Goal: Communication & Community: Participate in discussion

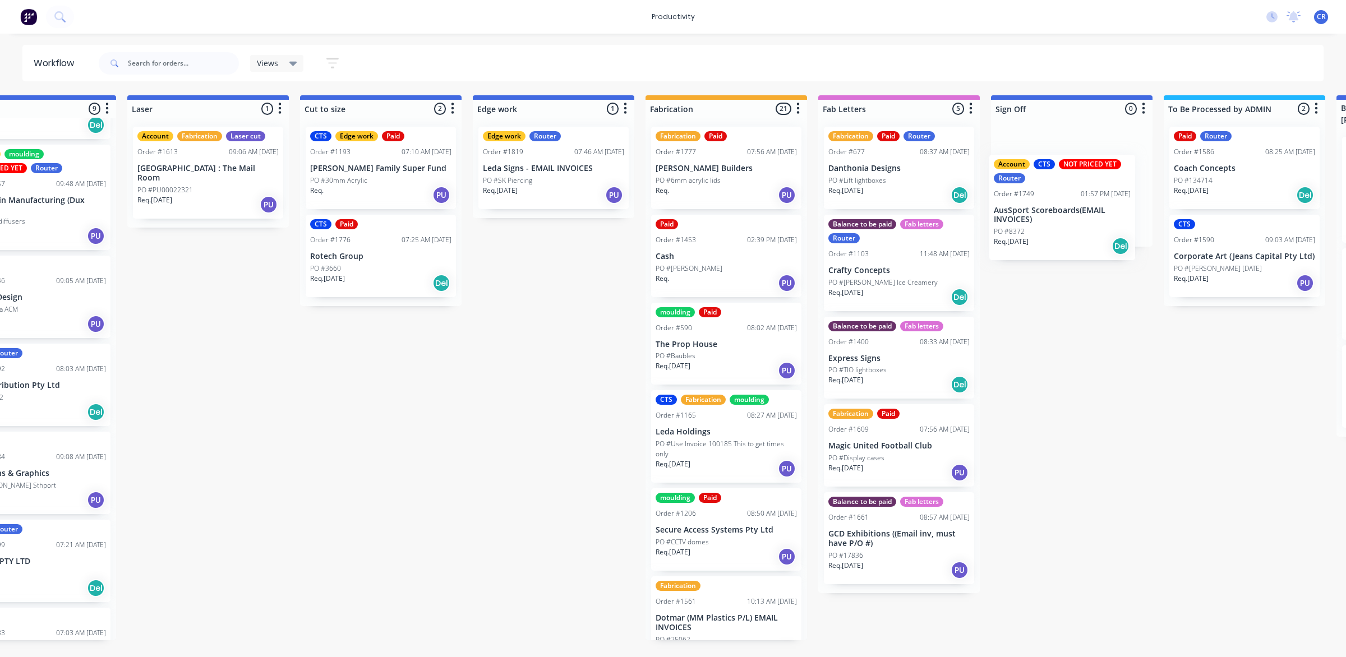
scroll to position [0, 766]
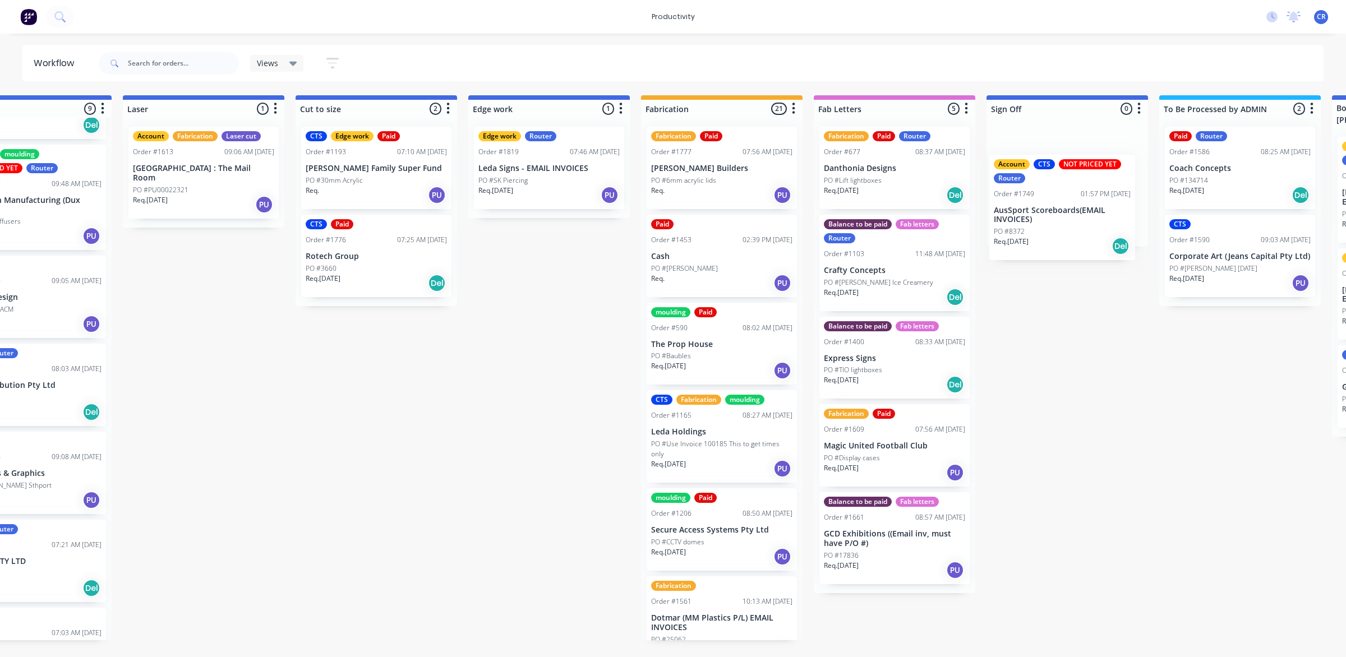
drag, startPoint x: 783, startPoint y: 324, endPoint x: 1060, endPoint y: 228, distance: 293.1
click at [1060, 228] on div "Submitted 0 Sort By Created date Required date Order number Customer name Most …" at bounding box center [568, 367] width 2684 height 545
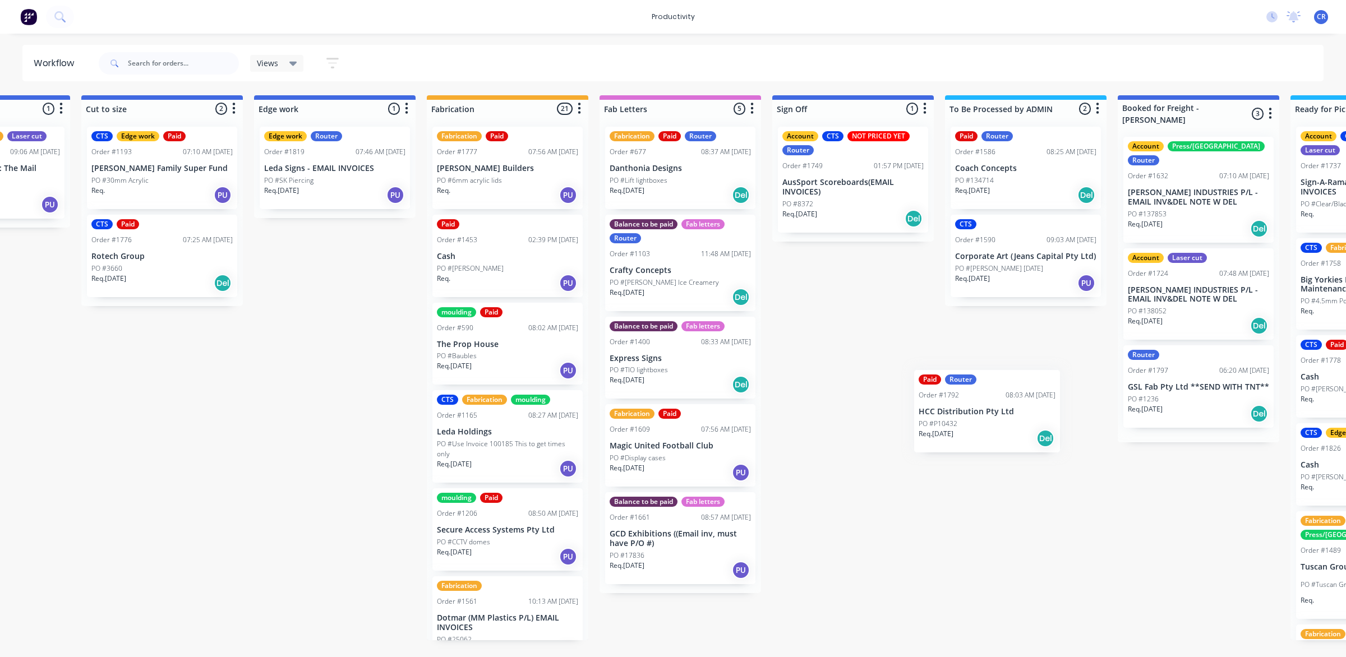
scroll to position [0, 985]
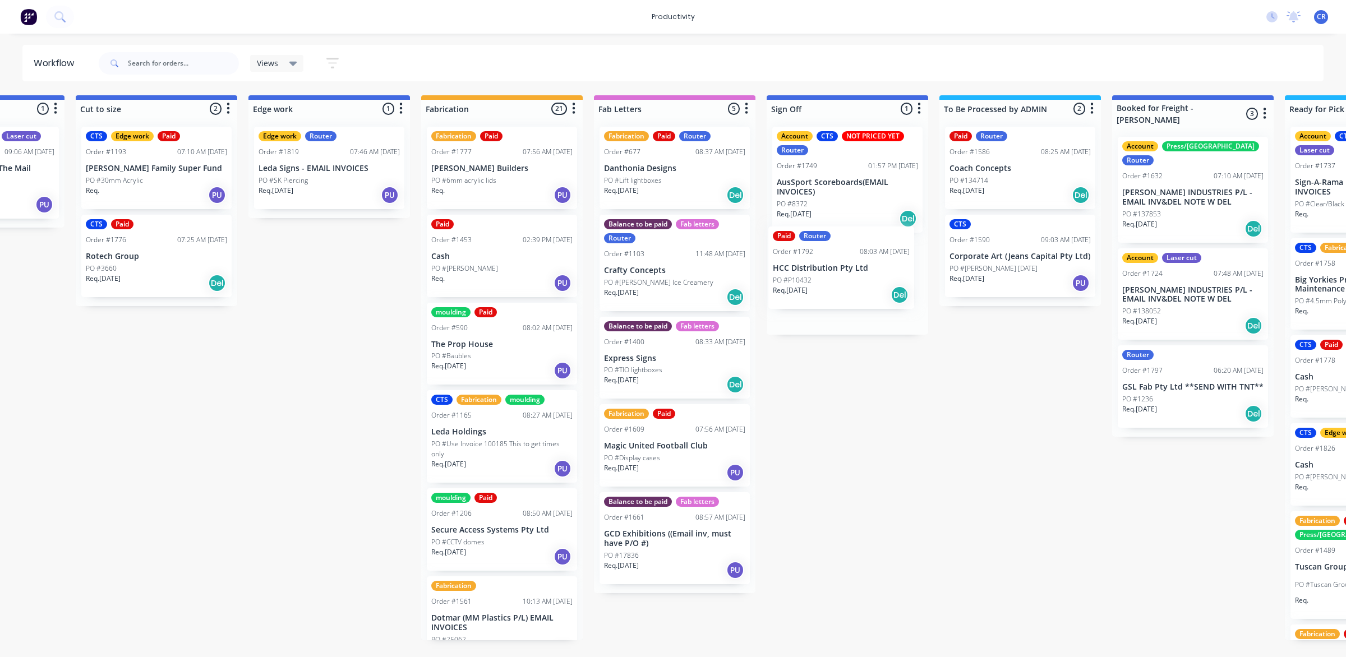
drag, startPoint x: 440, startPoint y: 463, endPoint x: 842, endPoint y: 271, distance: 445.1
click at [842, 271] on div "Submitted 0 Sort By Created date Required date Order number Customer name Most …" at bounding box center [349, 367] width 2684 height 545
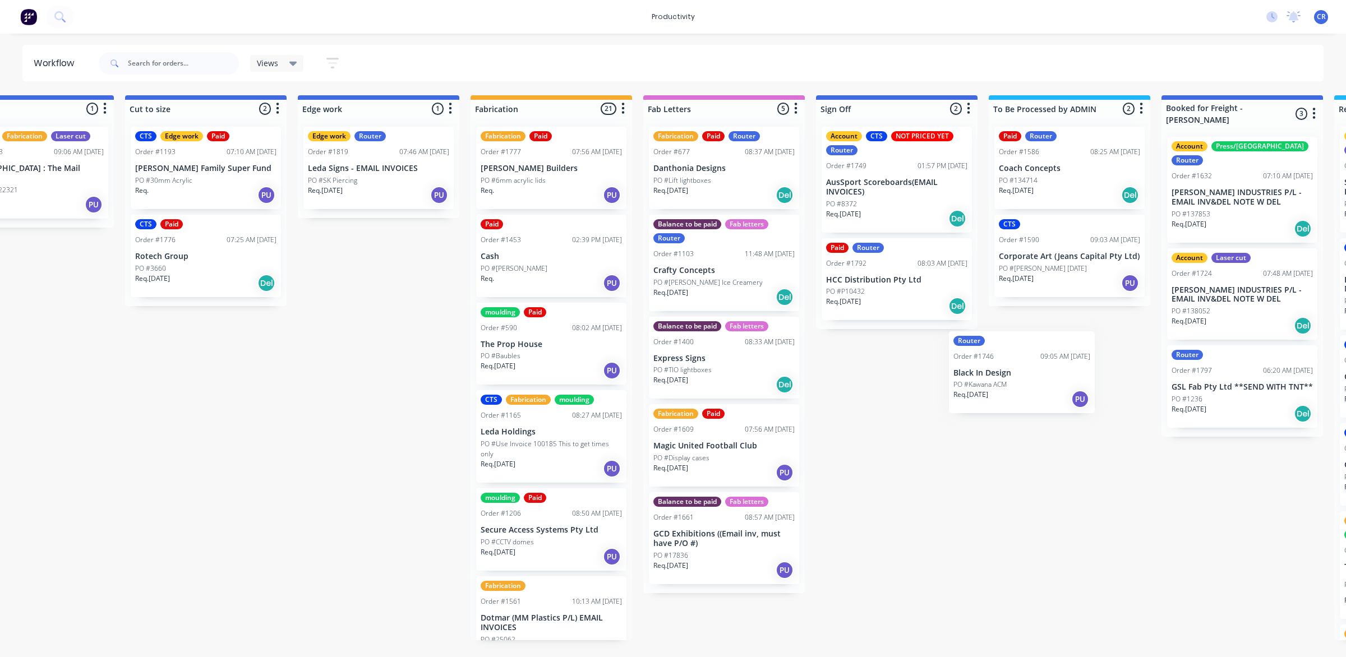
scroll to position [0, 937]
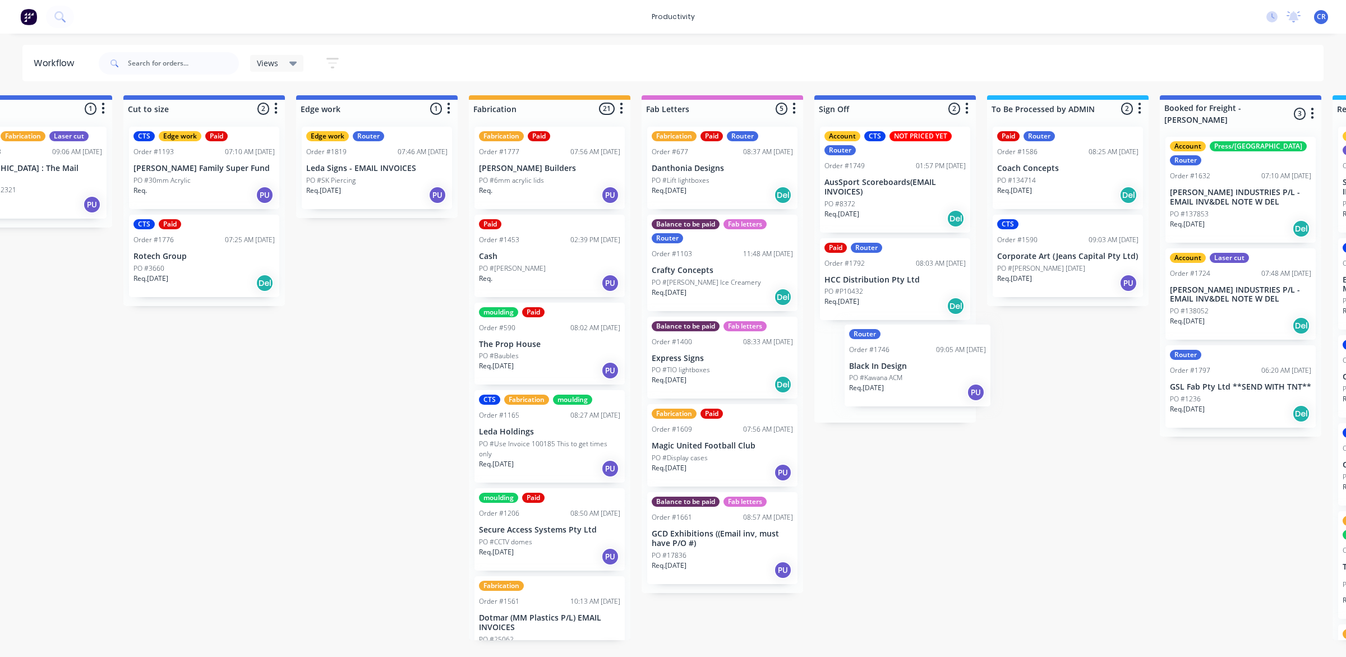
drag, startPoint x: 636, startPoint y: 384, endPoint x: 896, endPoint y: 374, distance: 261.1
click at [896, 374] on div "Submitted 0 Sort By Created date Required date Order number Customer name Most …" at bounding box center [396, 367] width 2684 height 545
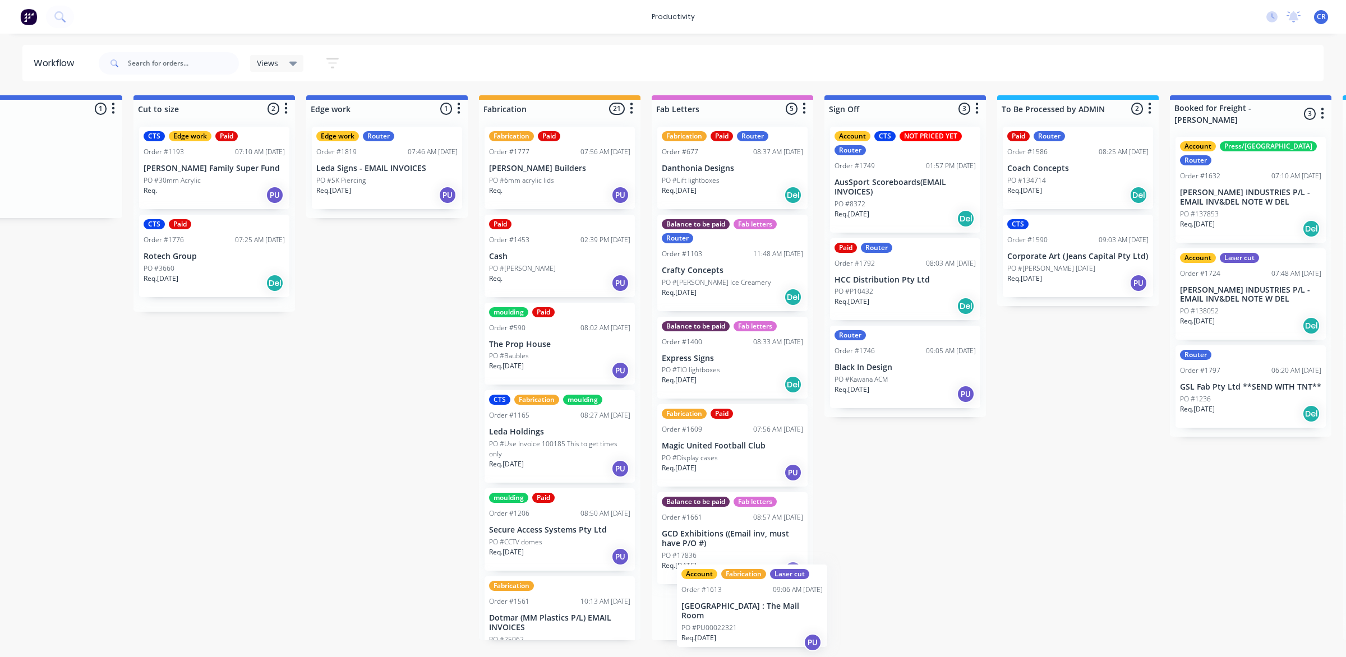
scroll to position [29, 0]
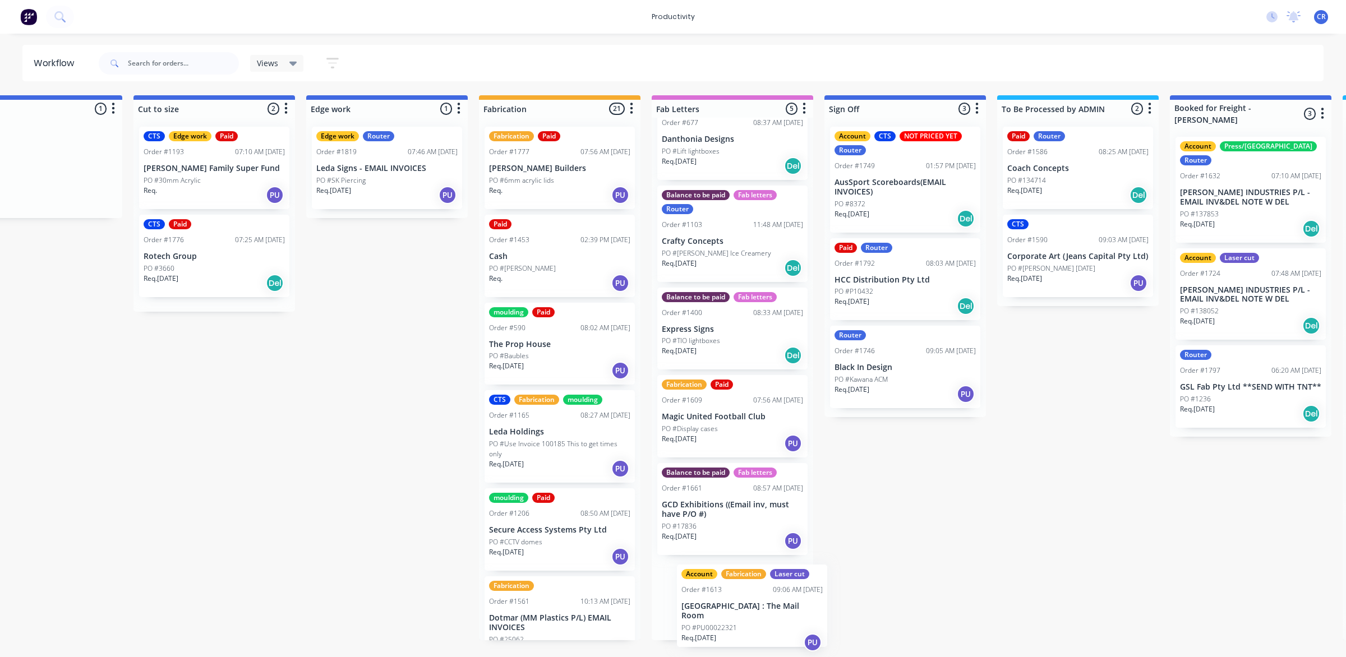
drag, startPoint x: 924, startPoint y: 183, endPoint x: 740, endPoint y: 612, distance: 466.9
click at [742, 624] on div "Submitted 0 Sort By Created date Required date Order number Customer name Most …" at bounding box center [406, 367] width 2684 height 545
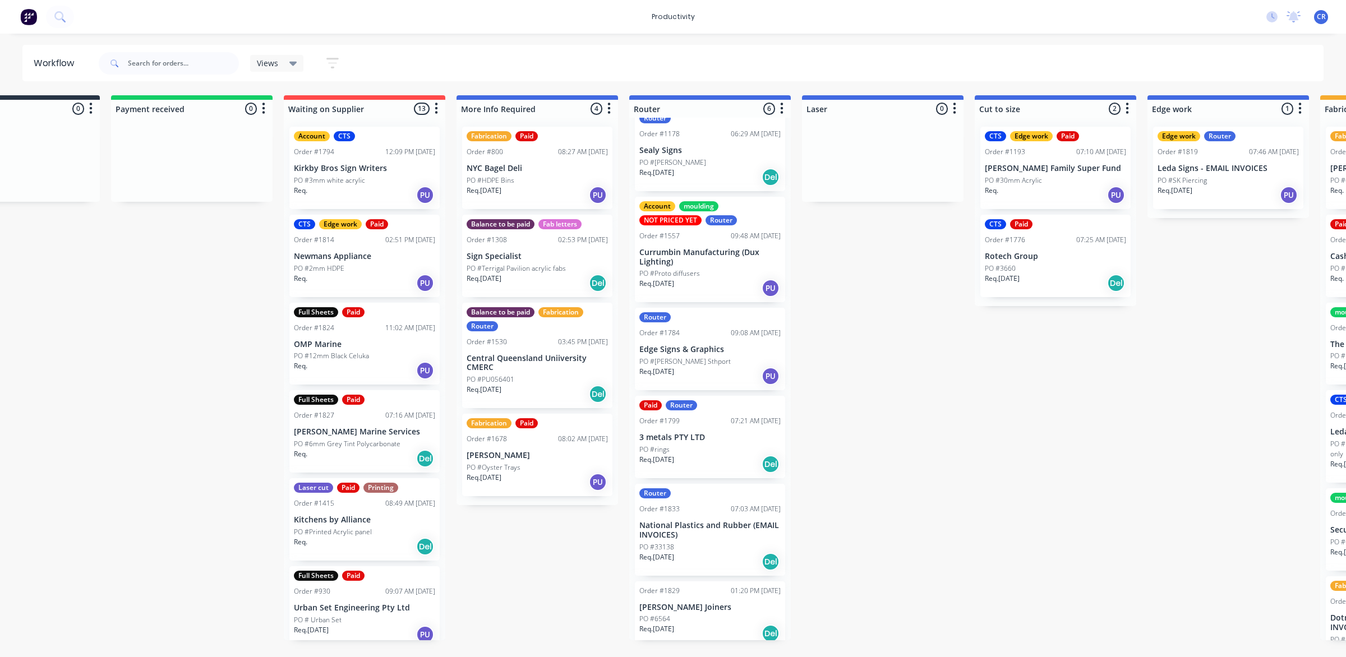
scroll to position [24, 0]
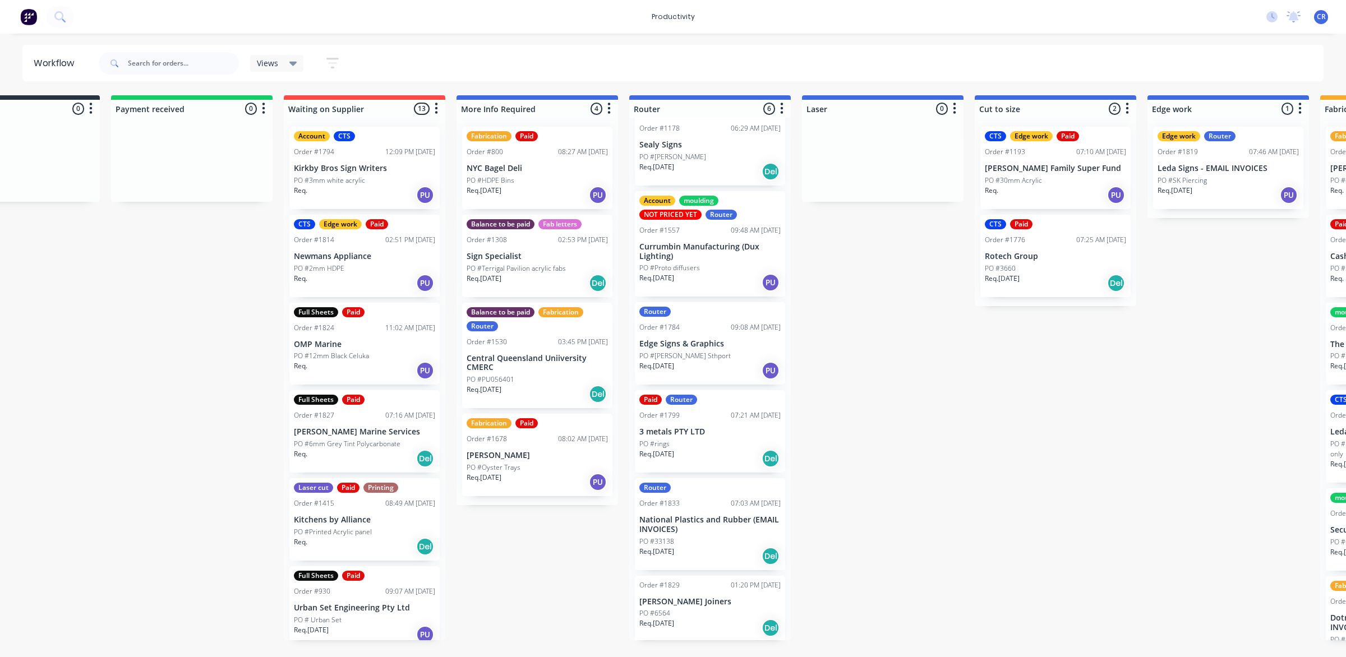
click at [701, 547] on div "Req. 09/10/25 Del" at bounding box center [710, 556] width 141 height 19
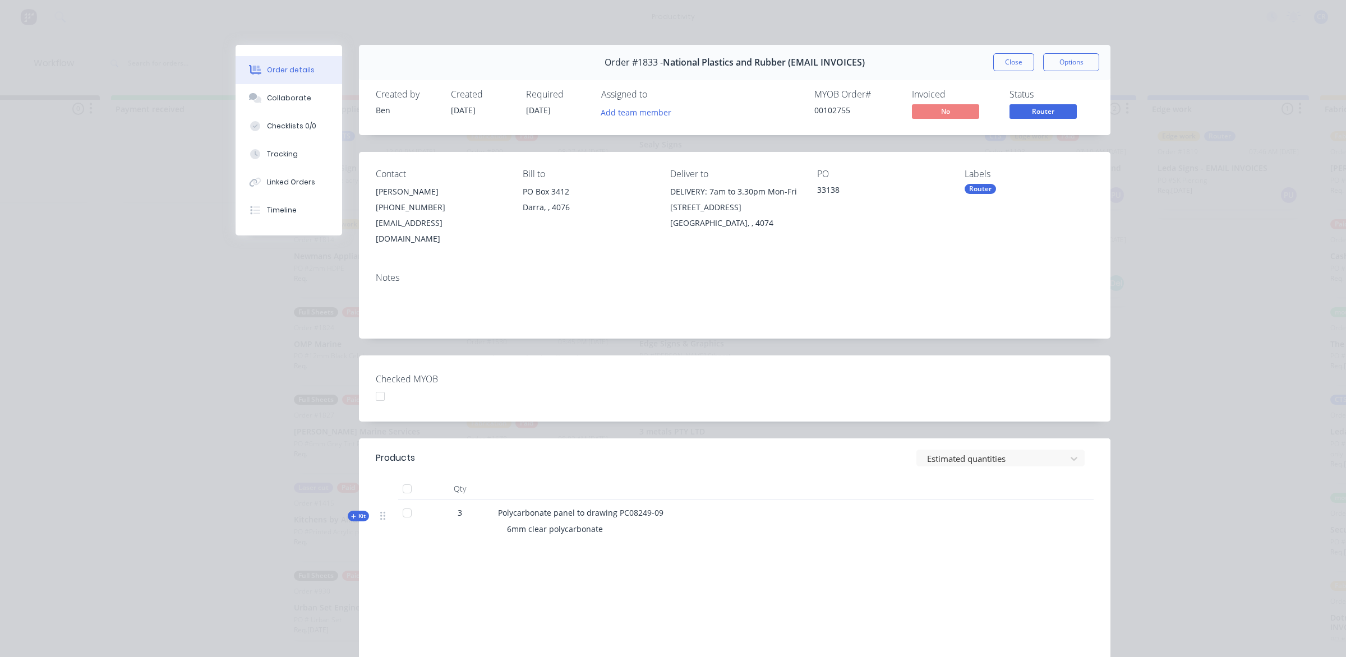
click at [1003, 57] on button "Close" at bounding box center [1013, 62] width 41 height 18
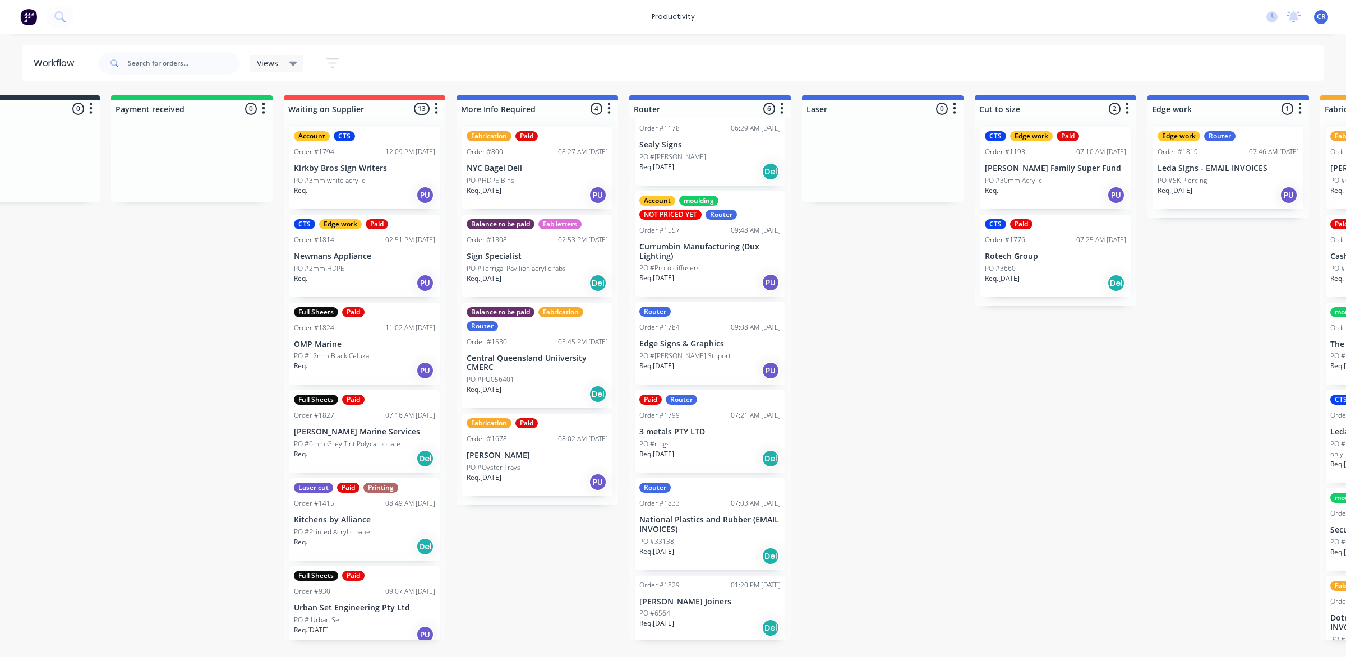
click at [705, 447] on div "PO #rings" at bounding box center [710, 444] width 141 height 10
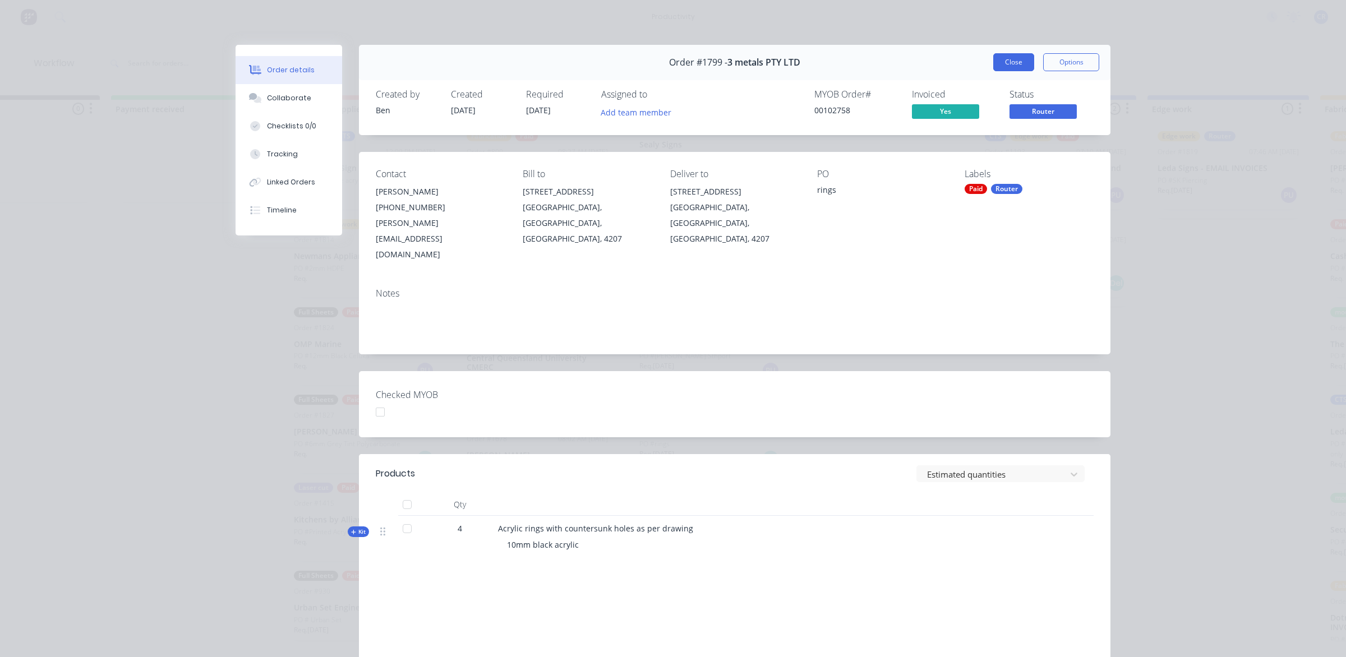
click at [999, 57] on button "Close" at bounding box center [1013, 62] width 41 height 18
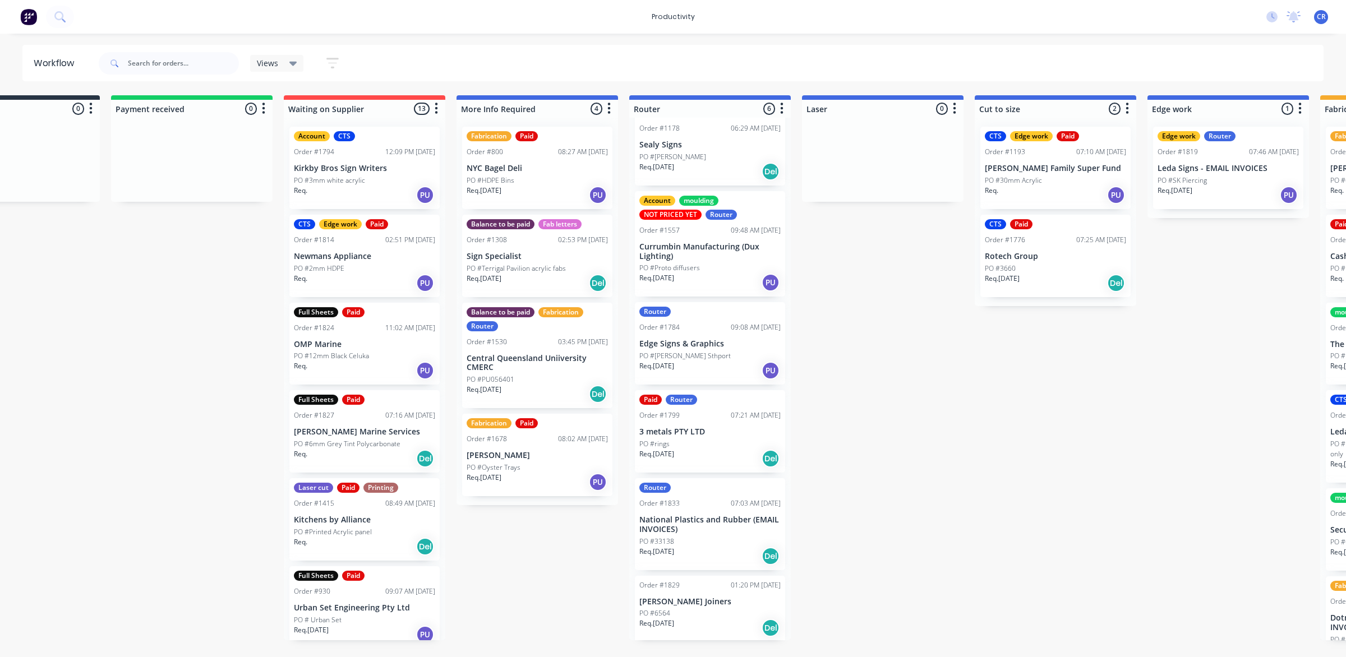
click at [721, 619] on div "Req. 09/10/25 Del" at bounding box center [710, 628] width 141 height 19
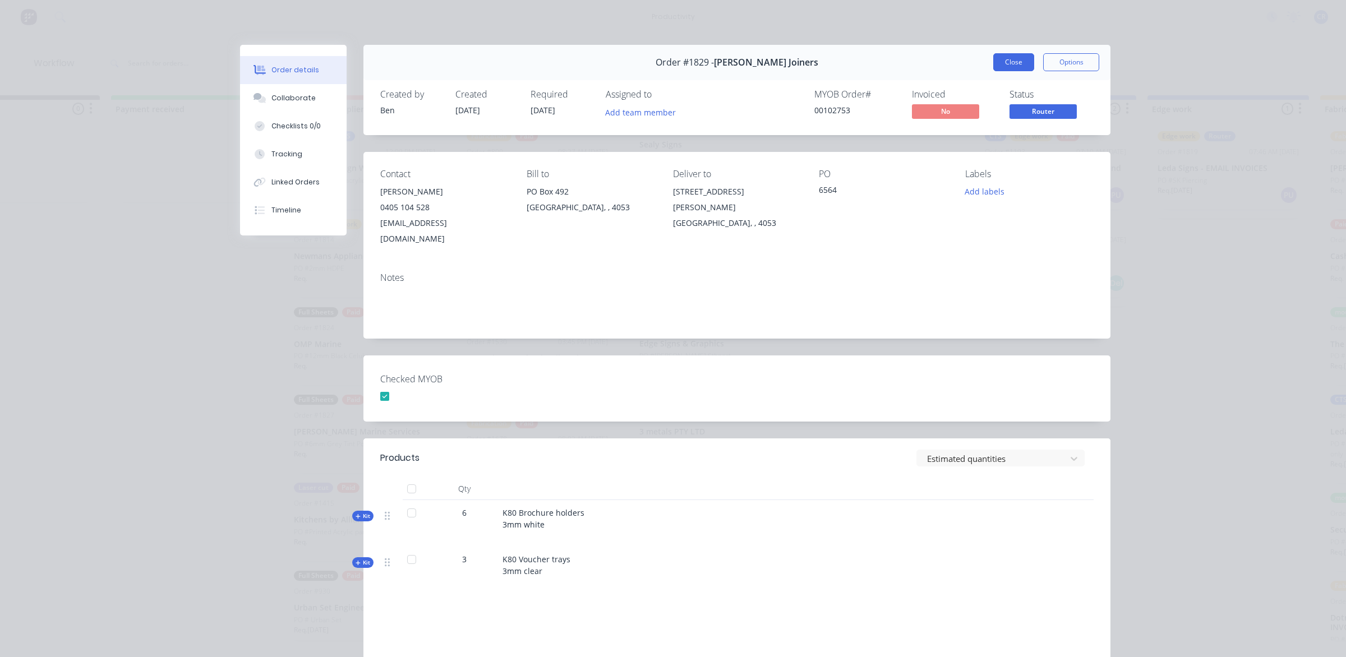
click at [1018, 63] on button "Close" at bounding box center [1013, 62] width 41 height 18
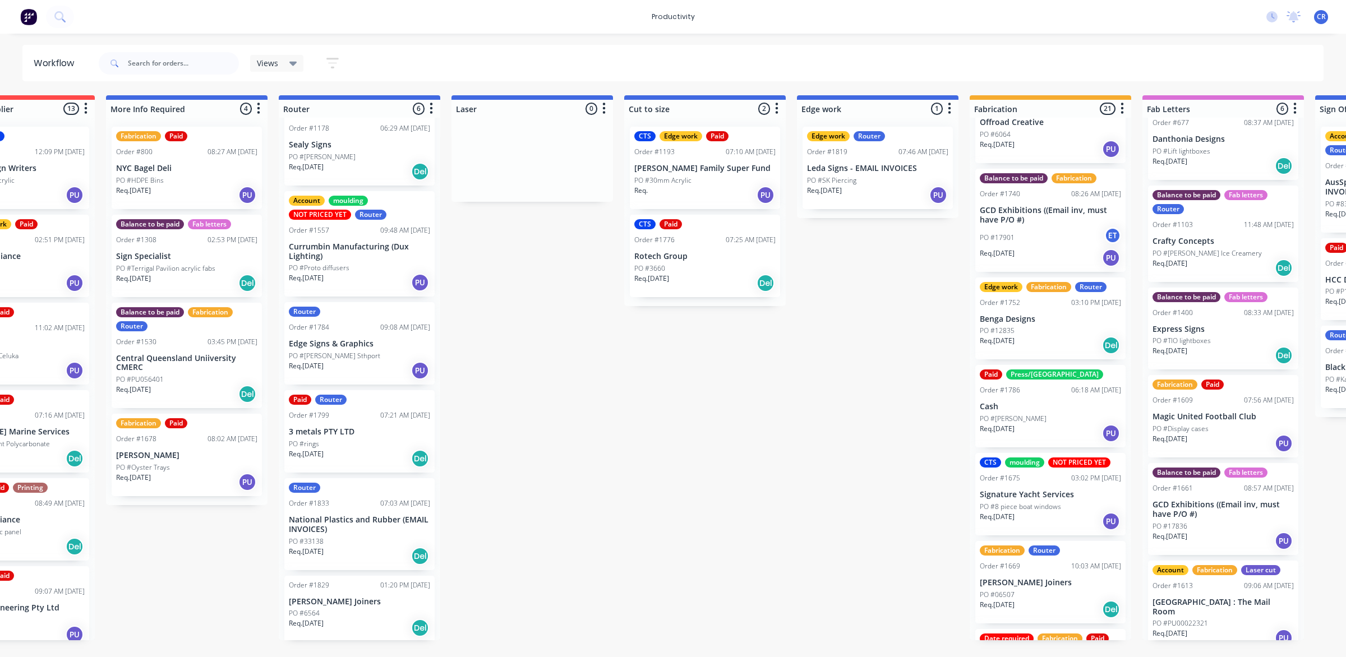
scroll to position [997, 0]
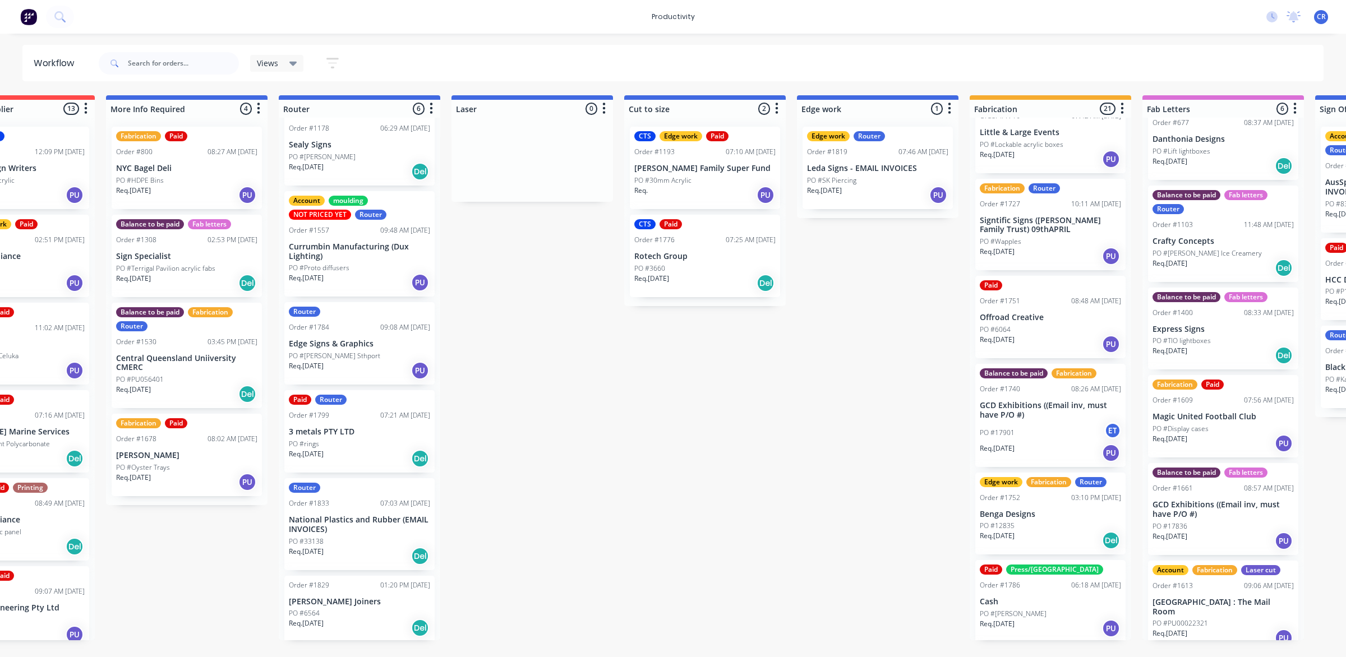
click at [1036, 321] on div "Paid Order #1751 08:48 AM 03/10/25 Offroad Creative PO #6064 Req. 01/10/25 PU" at bounding box center [1051, 317] width 150 height 82
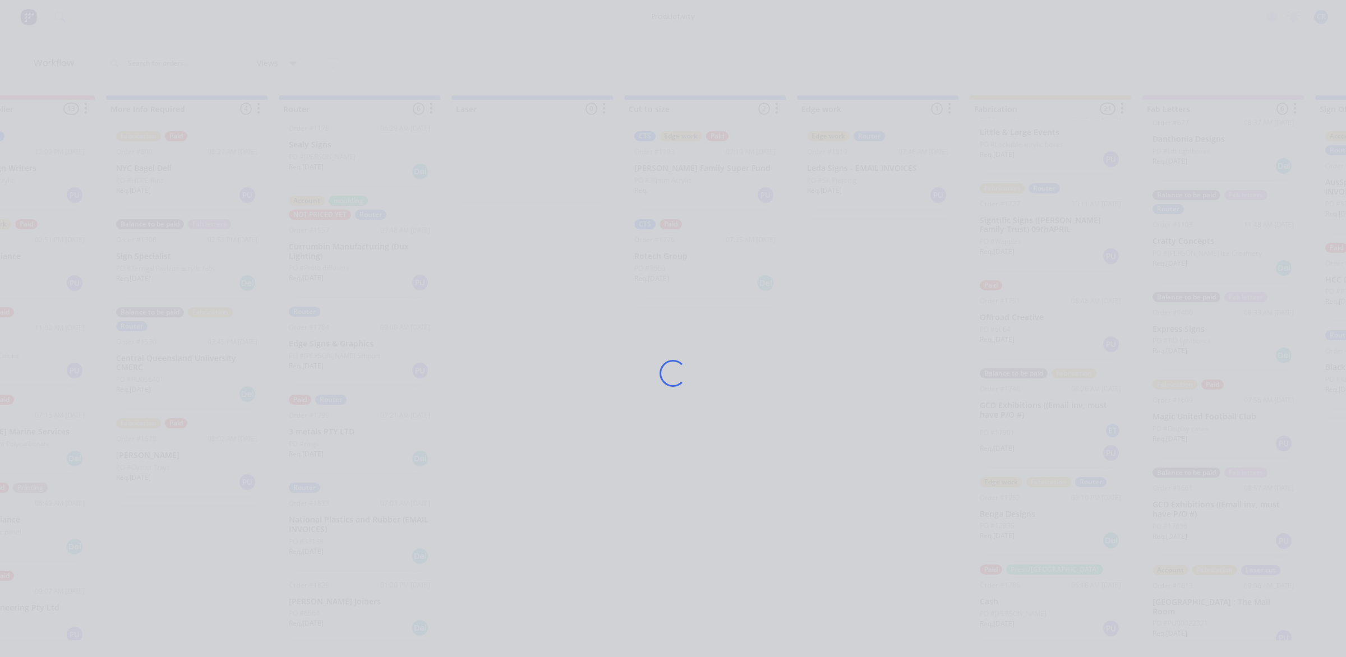
scroll to position [786, 0]
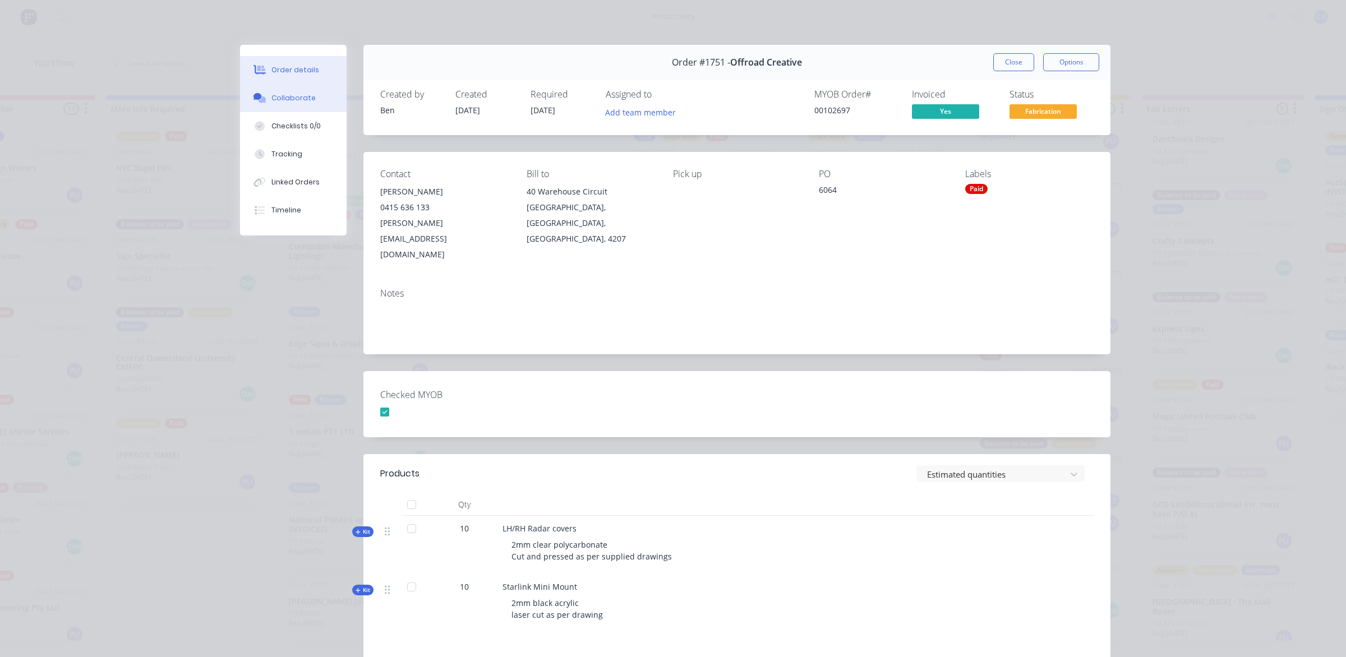
click at [279, 90] on button "Collaborate" at bounding box center [293, 98] width 107 height 28
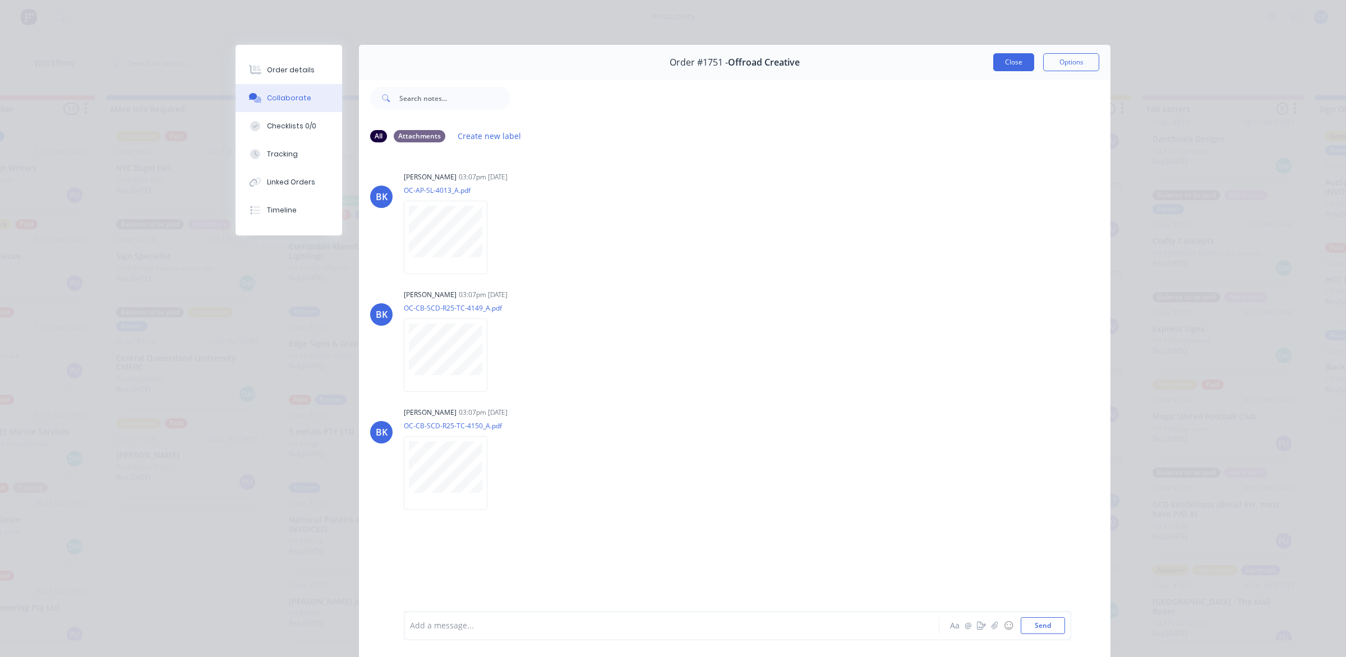
click at [1005, 66] on button "Close" at bounding box center [1013, 62] width 41 height 18
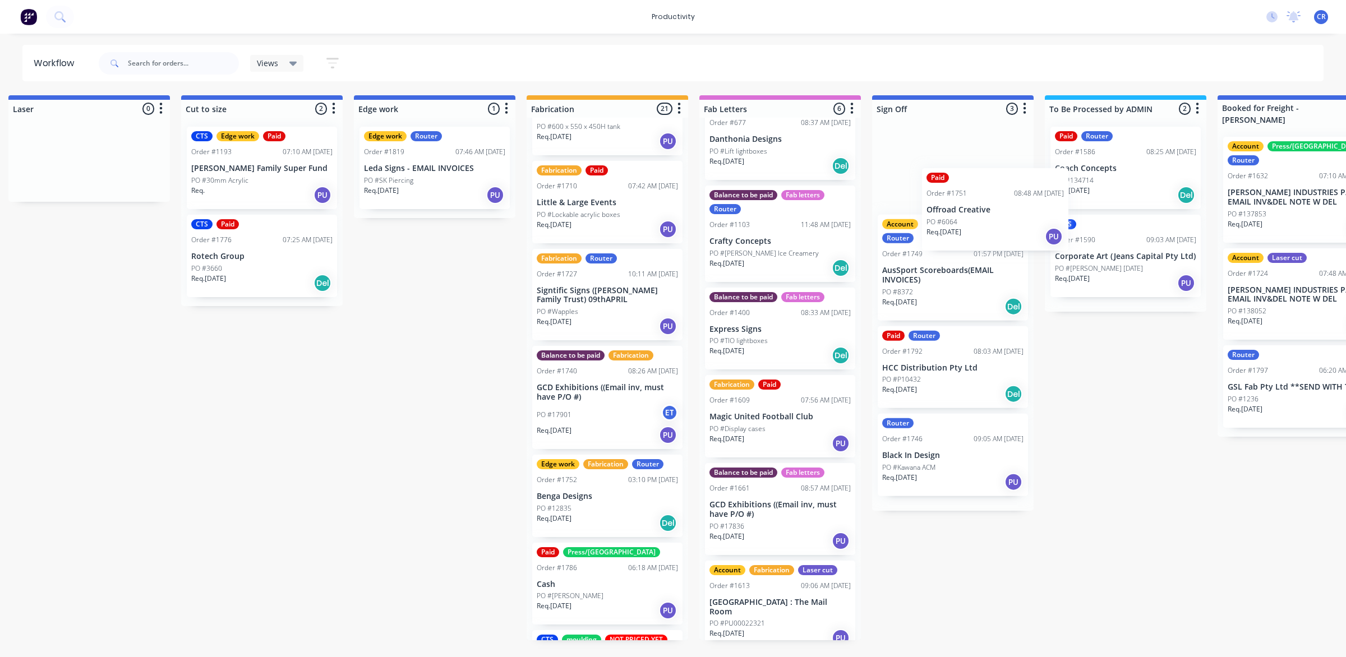
scroll to position [0, 881]
drag, startPoint x: 1033, startPoint y: 390, endPoint x: 983, endPoint y: 211, distance: 185.2
click at [983, 211] on div "Submitted 0 Sort By Created date Required date Order number Customer name Most …" at bounding box center [452, 367] width 2684 height 545
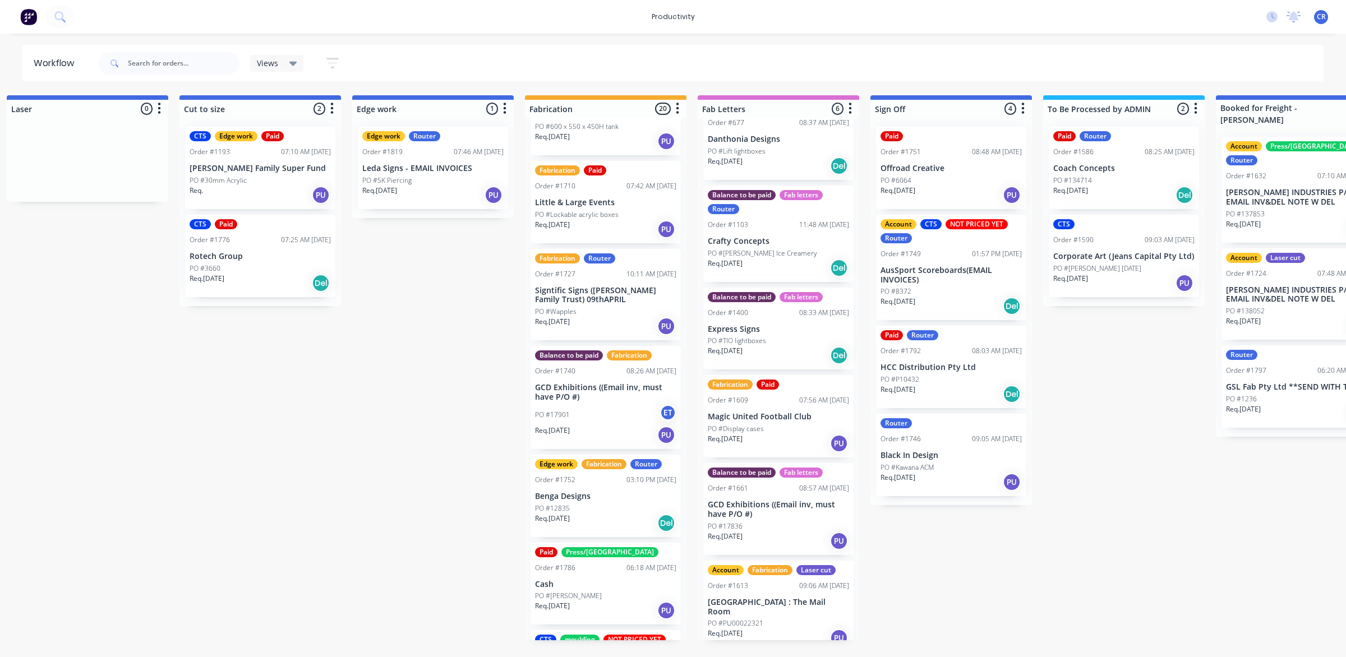
click at [977, 198] on div "Req. 01/10/25 PU" at bounding box center [951, 195] width 141 height 19
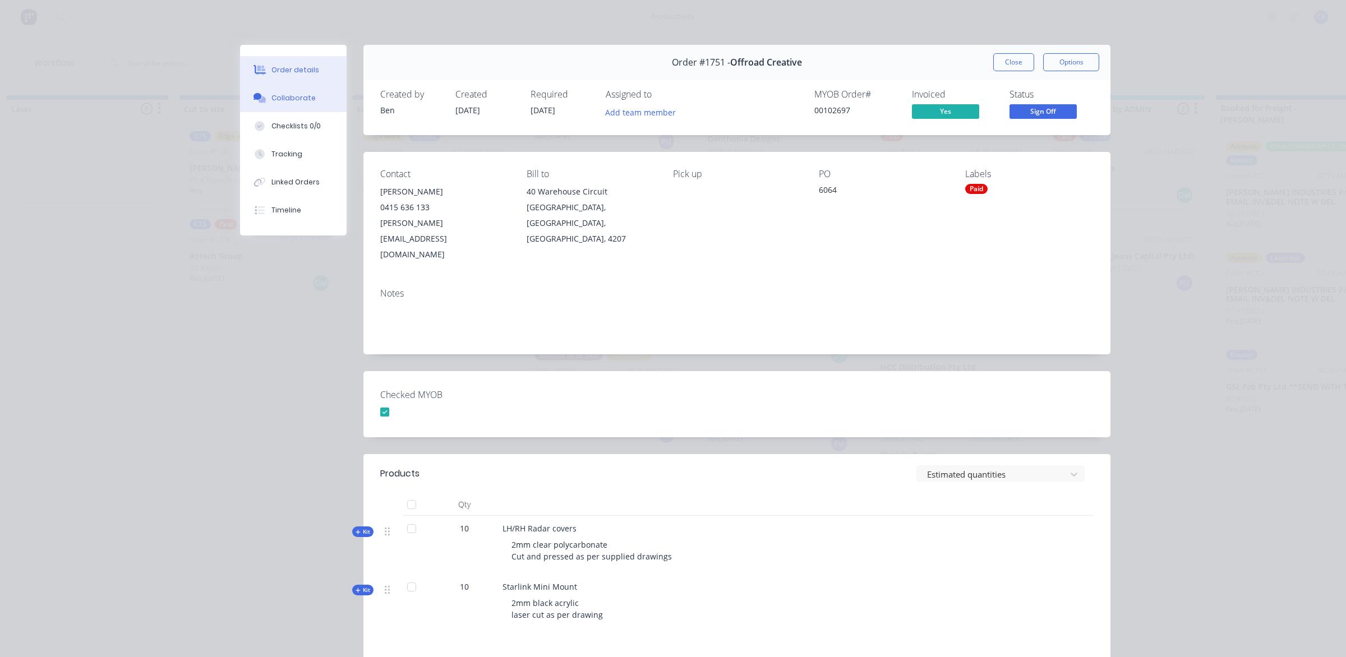
click at [285, 102] on div "Collaborate" at bounding box center [294, 98] width 44 height 10
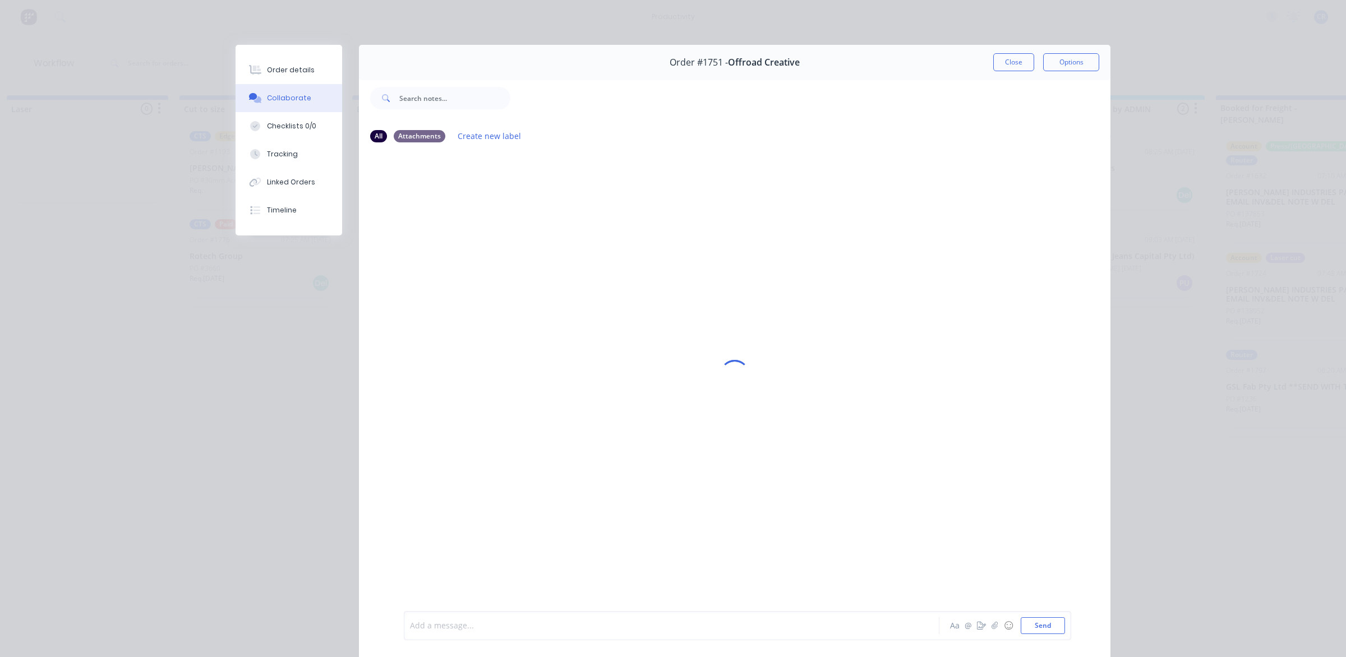
click at [449, 627] on div at bounding box center [656, 626] width 491 height 12
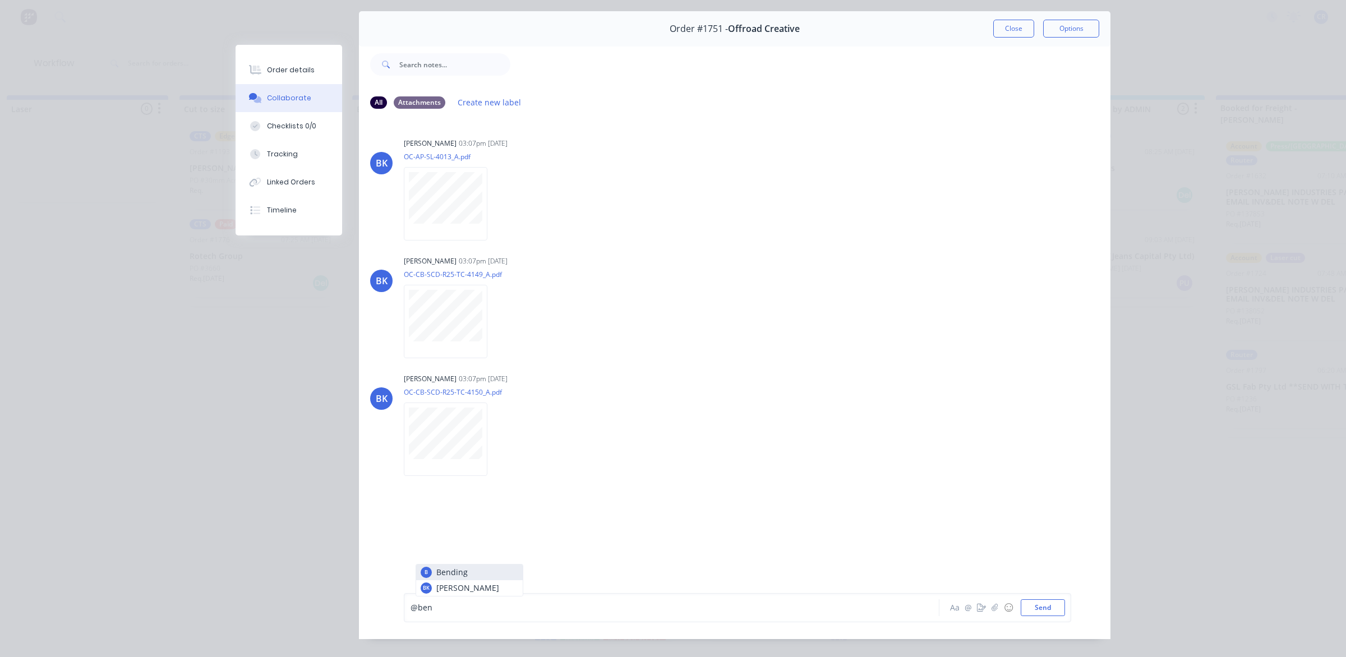
scroll to position [62, 0]
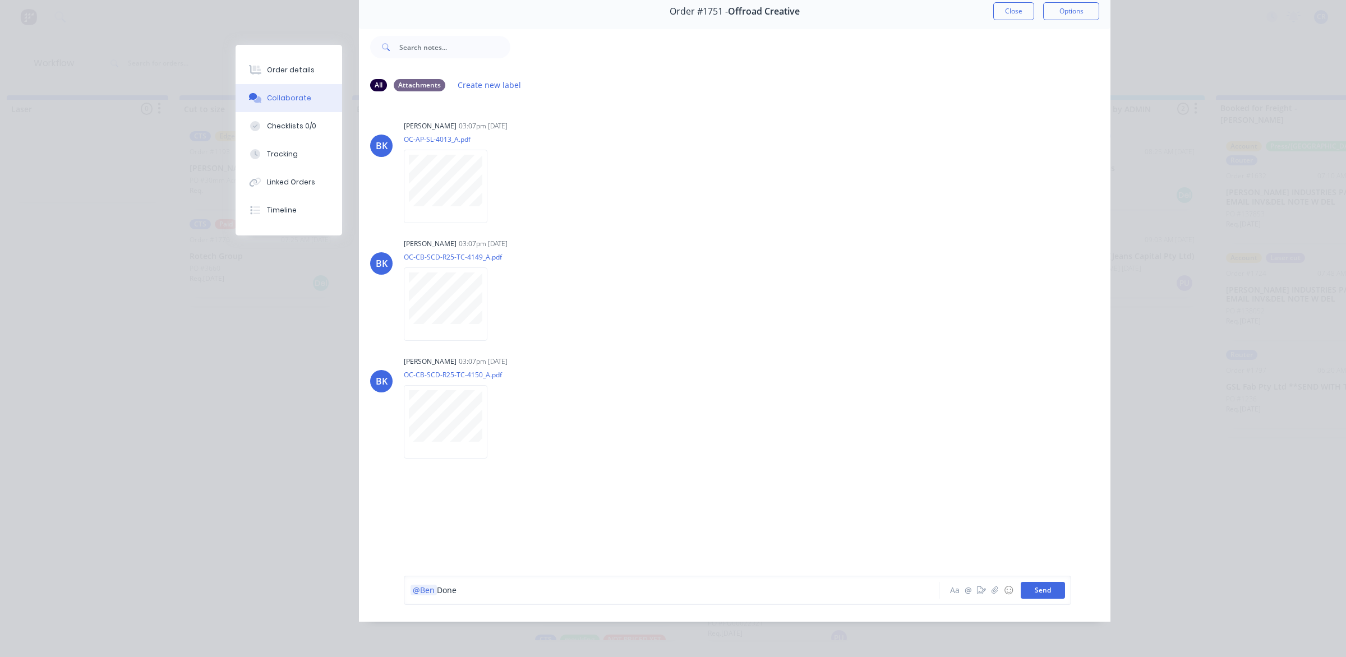
click at [1037, 586] on button "Send" at bounding box center [1043, 590] width 44 height 17
click at [1000, 2] on button "Close" at bounding box center [1013, 11] width 41 height 18
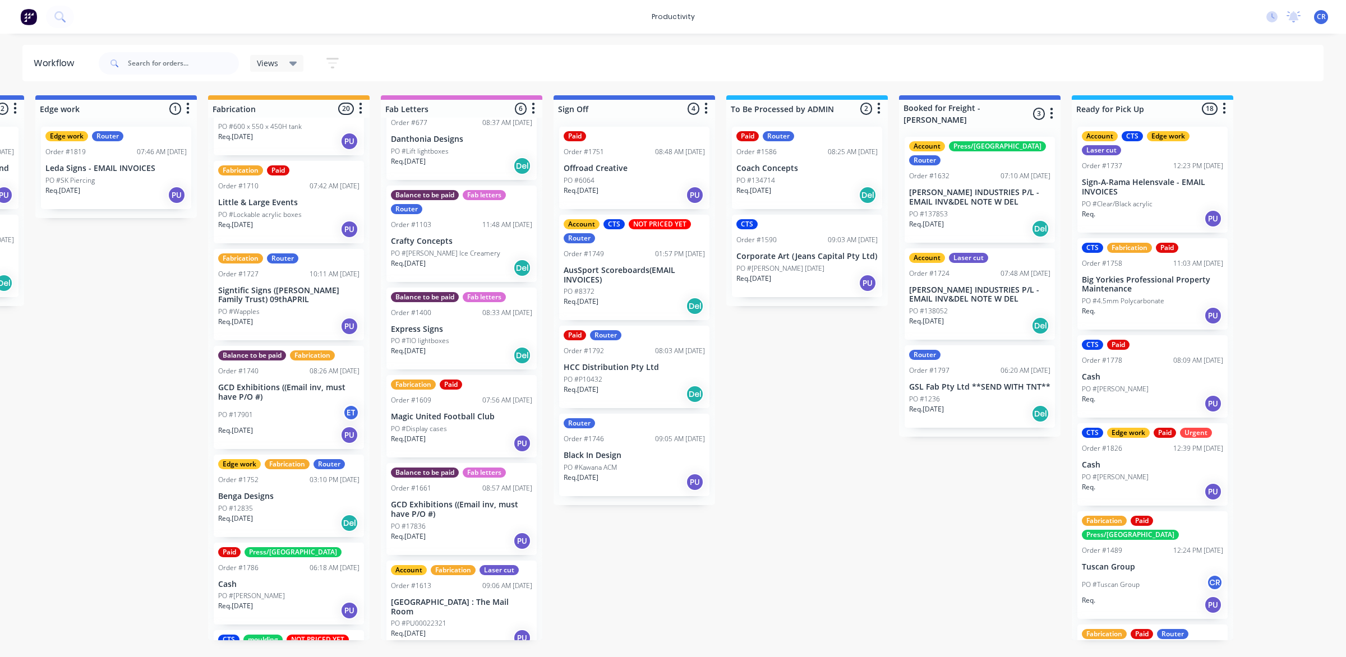
scroll to position [0, 1198]
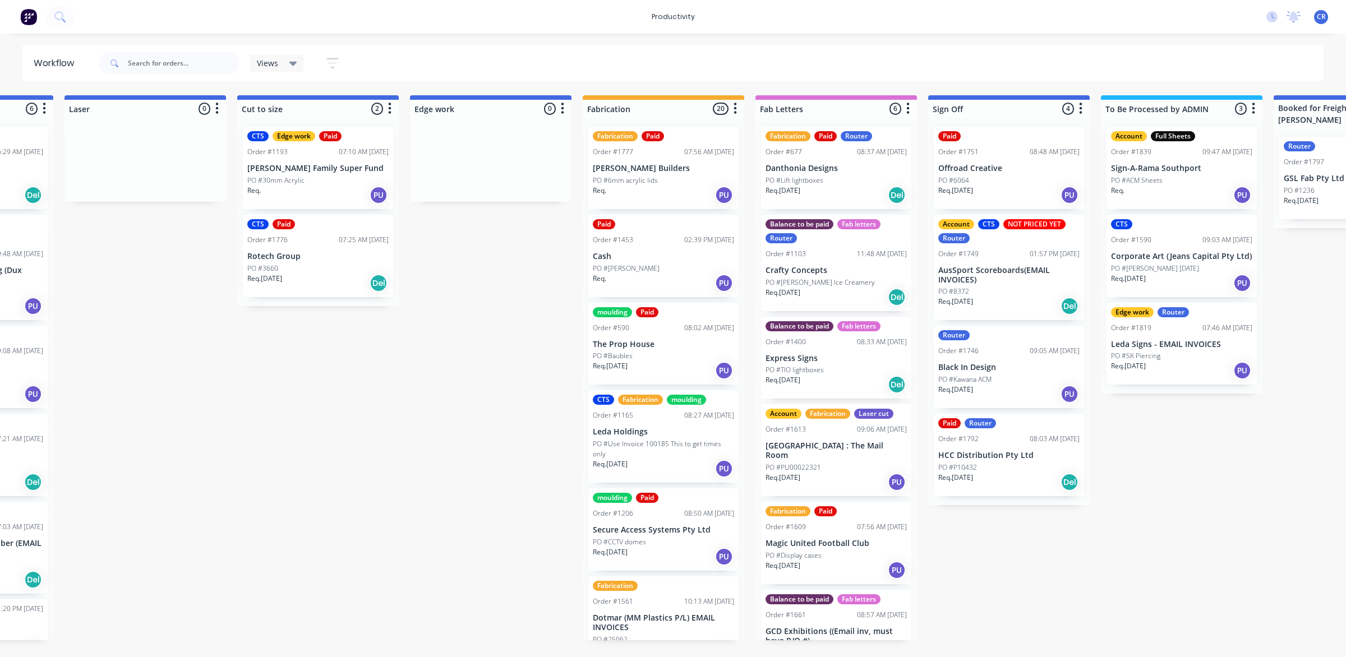
scroll to position [0, 841]
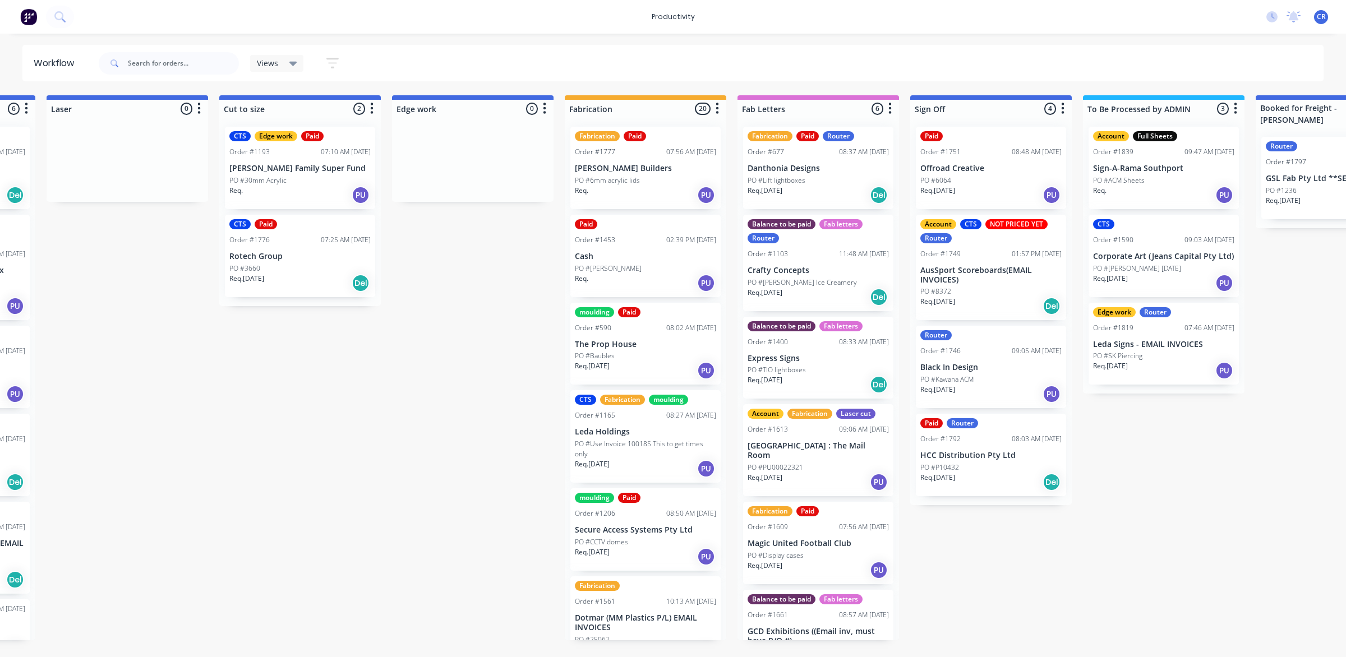
click at [646, 261] on div "Paid Order #1453 02:39 PM [DATE] Cash PO #[PERSON_NAME]. PU" at bounding box center [646, 256] width 150 height 82
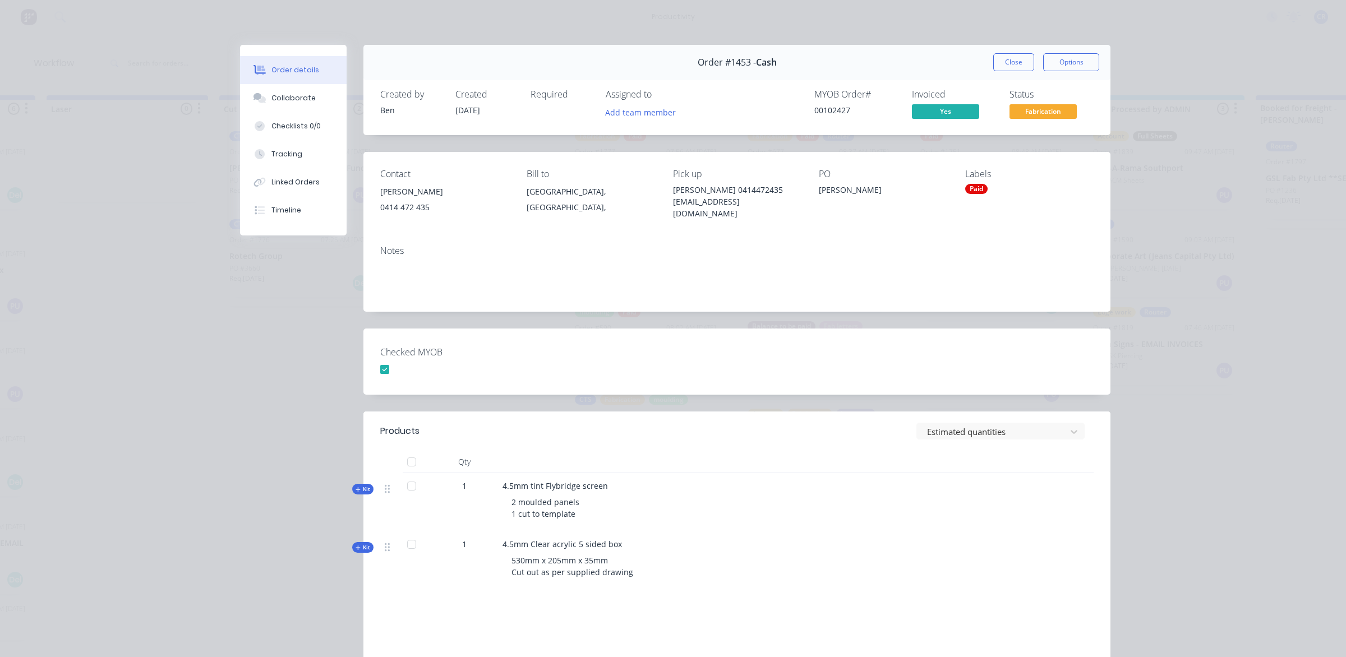
click at [1004, 50] on div "Order #1453 - Cash Close Options" at bounding box center [737, 62] width 747 height 35
click at [1002, 71] on button "Close" at bounding box center [1013, 62] width 41 height 18
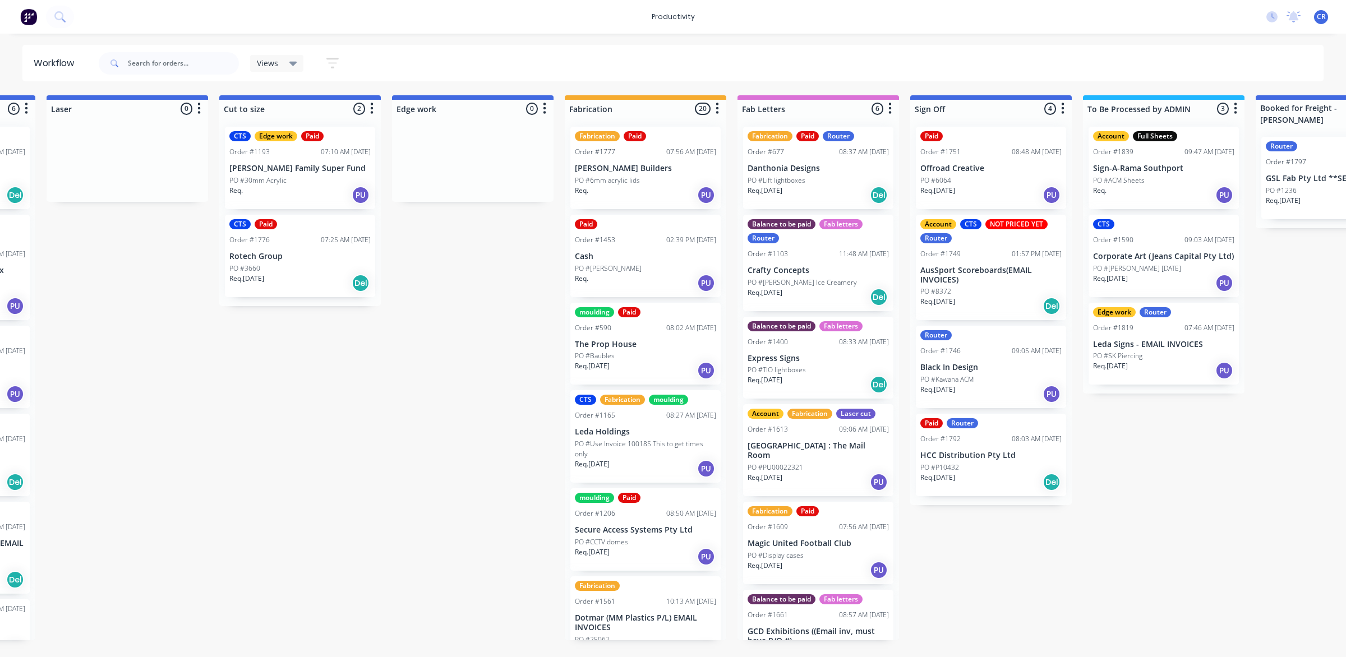
click at [623, 351] on div "PO #Baubles" at bounding box center [645, 356] width 141 height 10
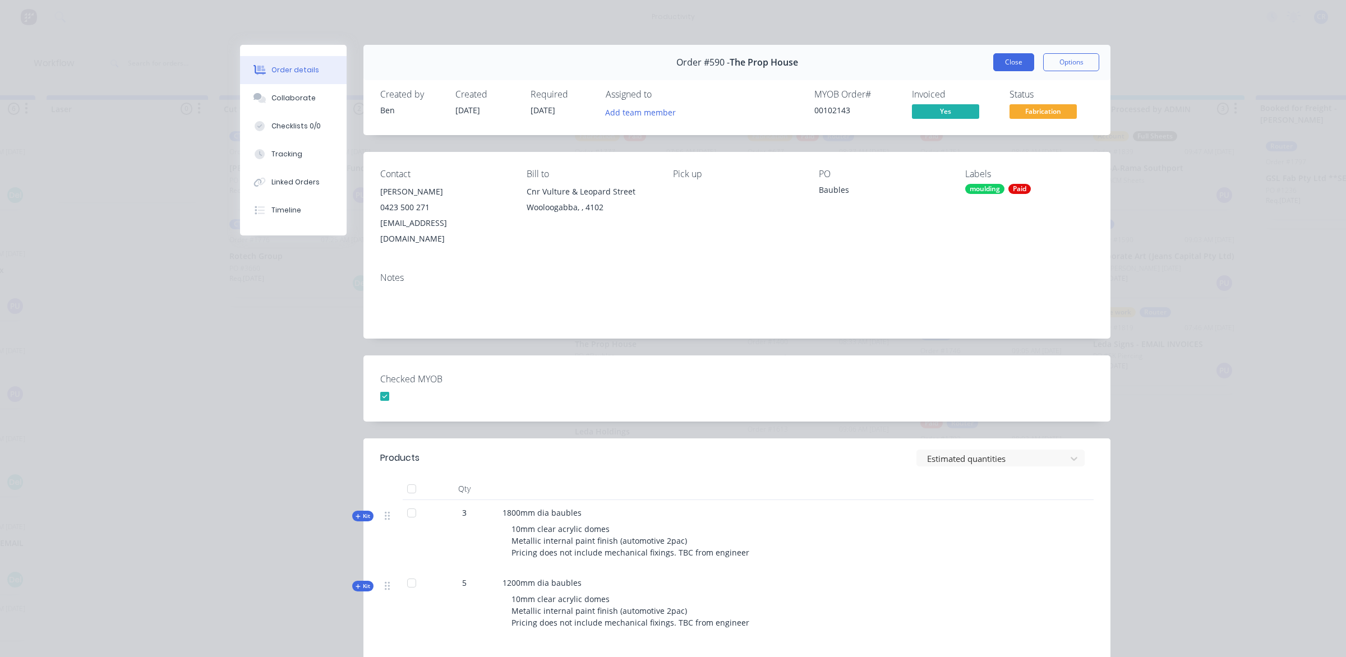
click at [993, 55] on button "Close" at bounding box center [1013, 62] width 41 height 18
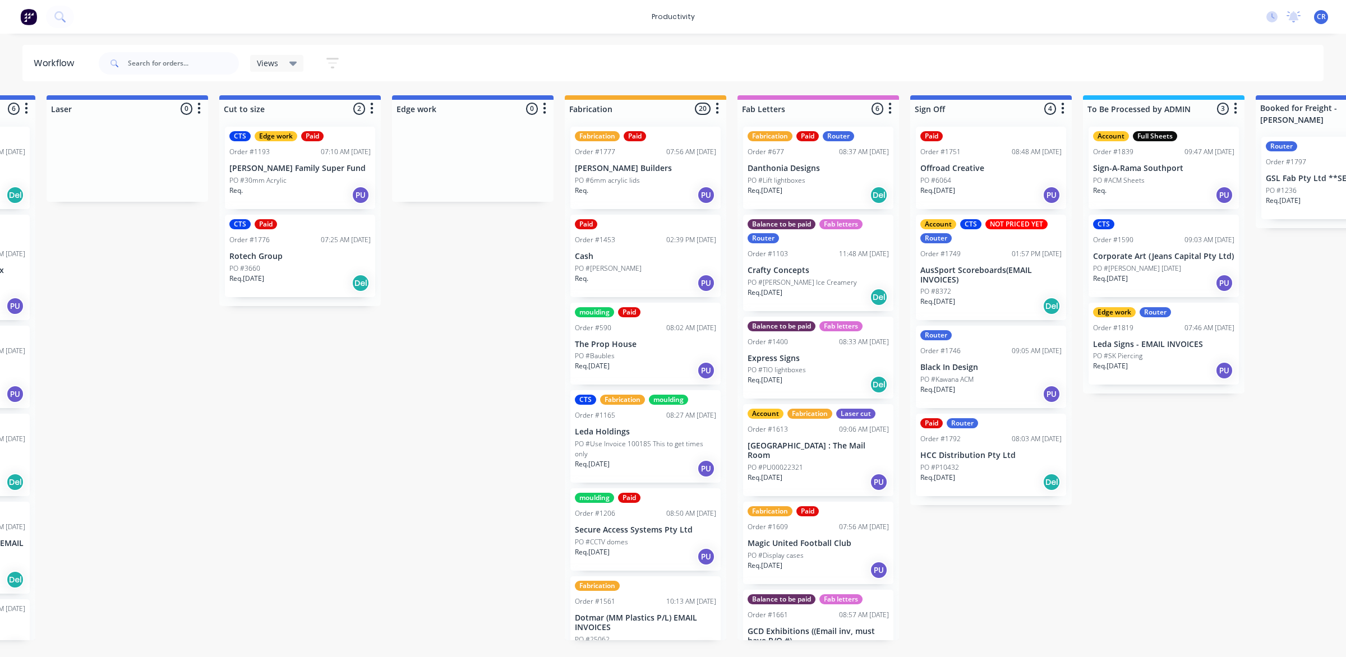
click at [636, 453] on p "PO #Use Invoice 100185 This to get times only" at bounding box center [645, 449] width 141 height 20
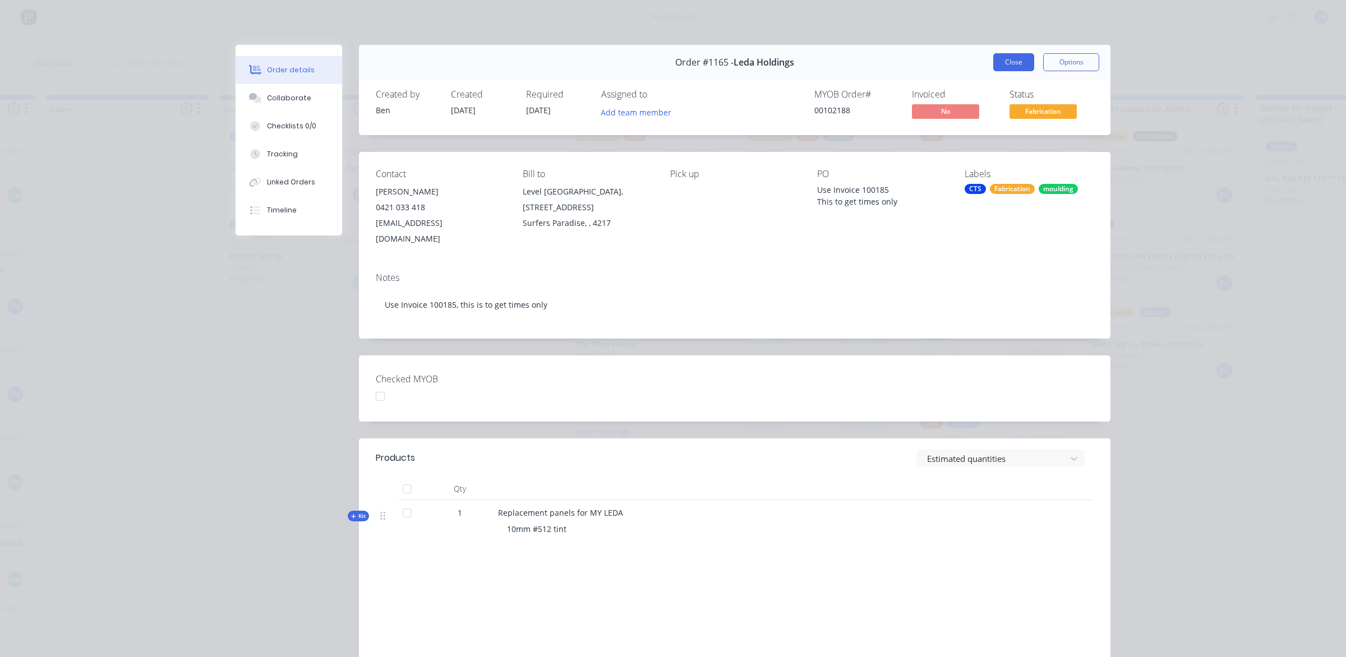
click at [1014, 59] on button "Close" at bounding box center [1013, 62] width 41 height 18
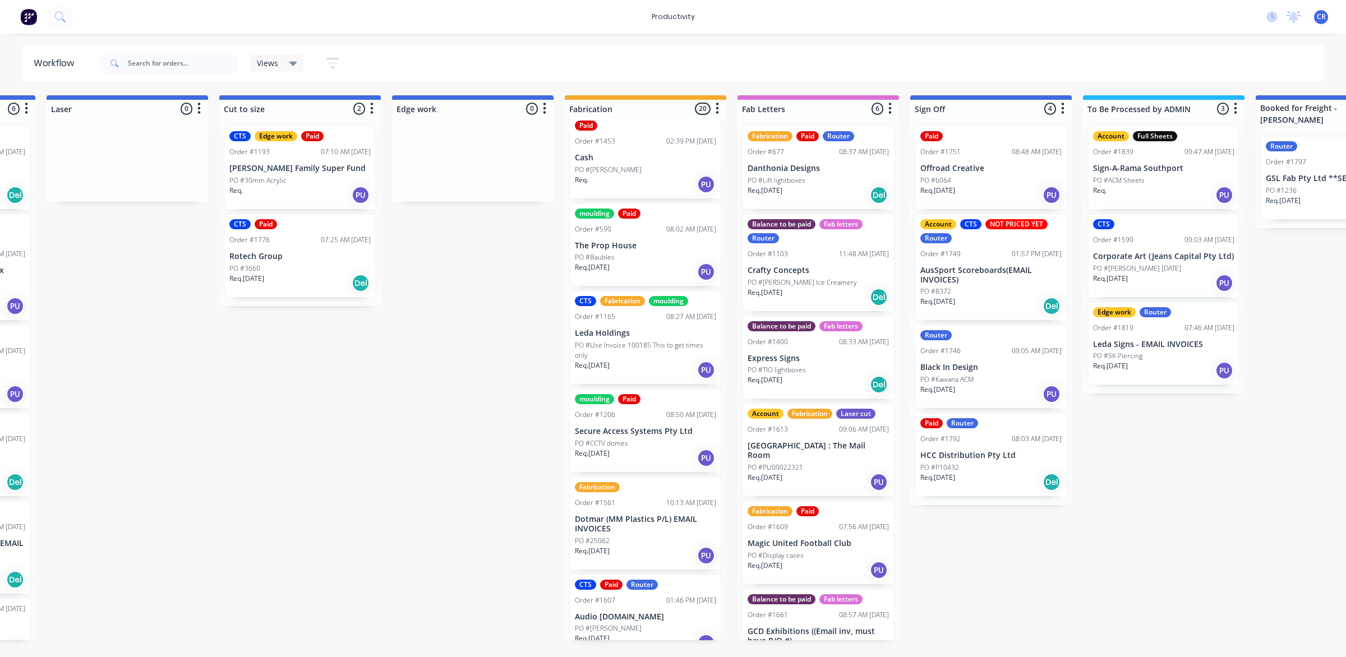
scroll to position [140, 0]
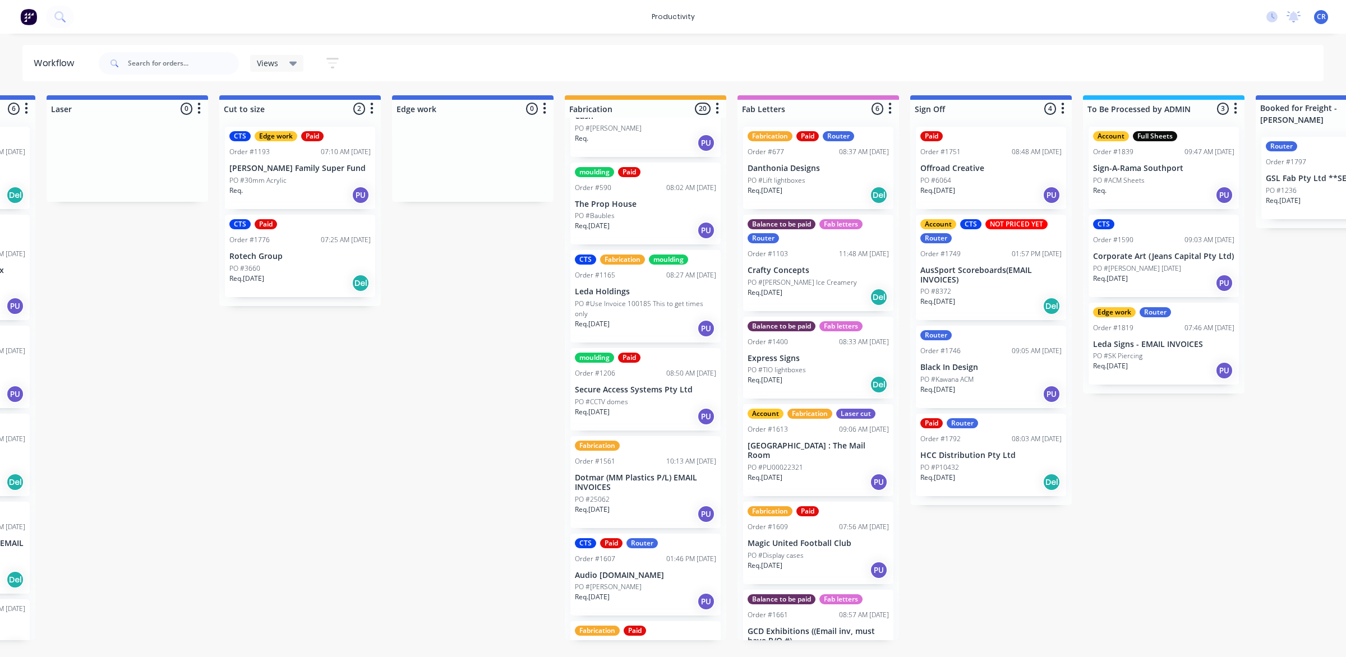
click at [626, 422] on div "Req. [DATE] PU" at bounding box center [645, 416] width 141 height 19
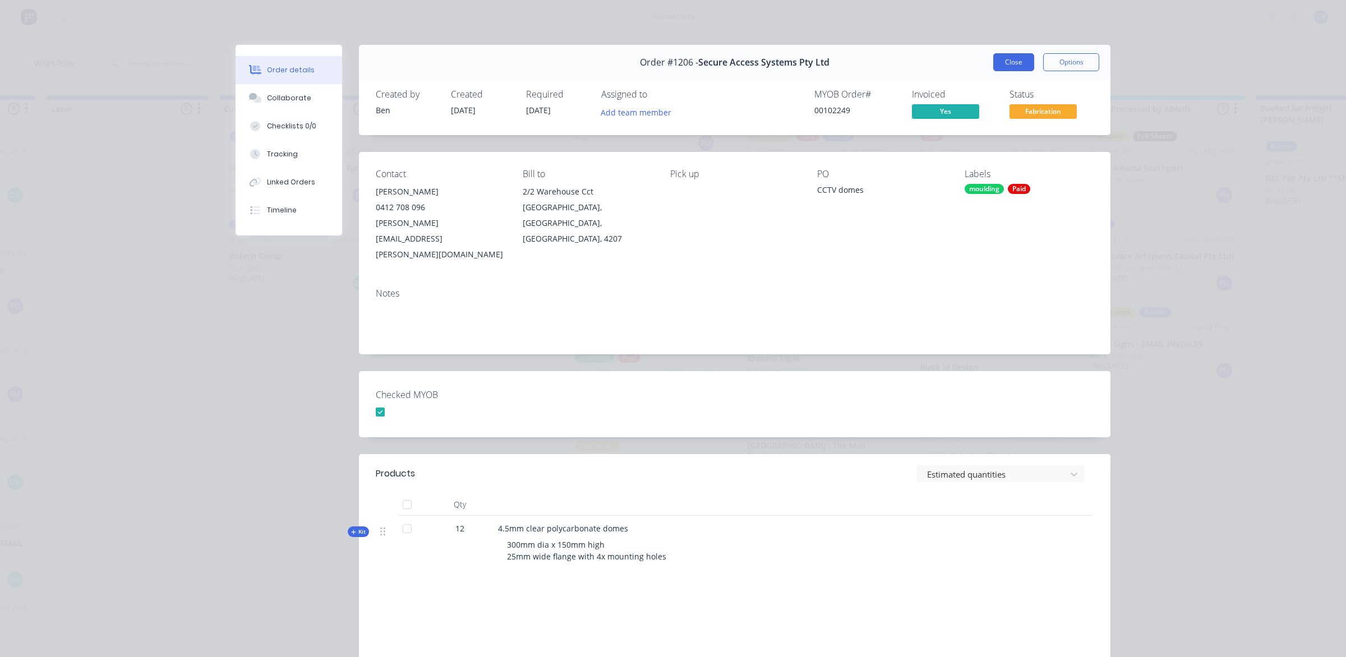
click at [1021, 57] on button "Close" at bounding box center [1013, 62] width 41 height 18
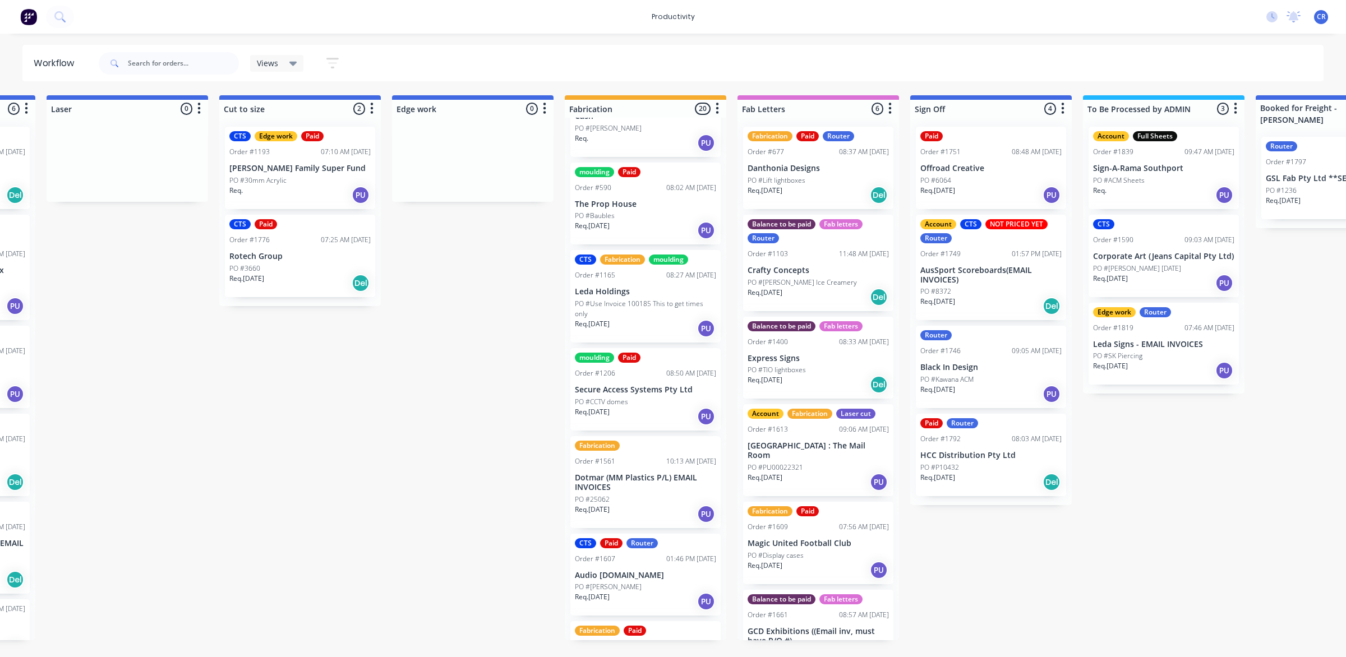
click at [646, 473] on p "Dotmar (MM Plastics P/L) EMAIL INVOICES" at bounding box center [645, 482] width 141 height 19
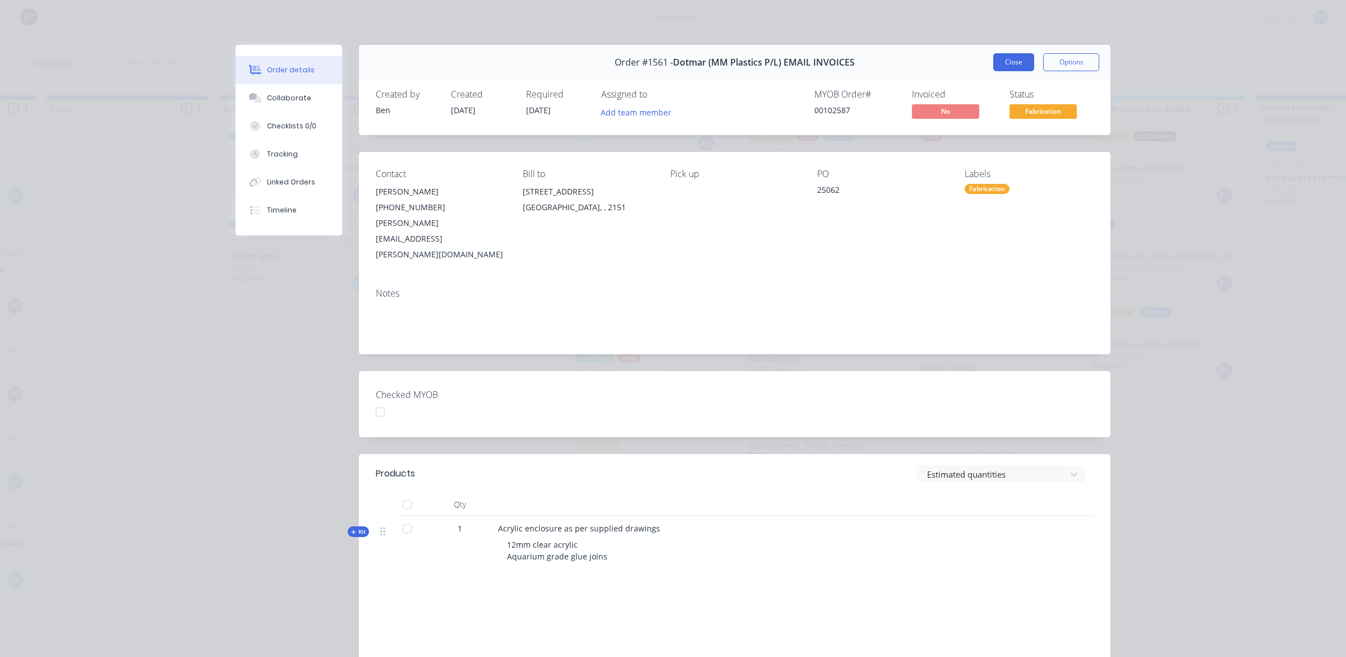
click at [1002, 62] on button "Close" at bounding box center [1013, 62] width 41 height 18
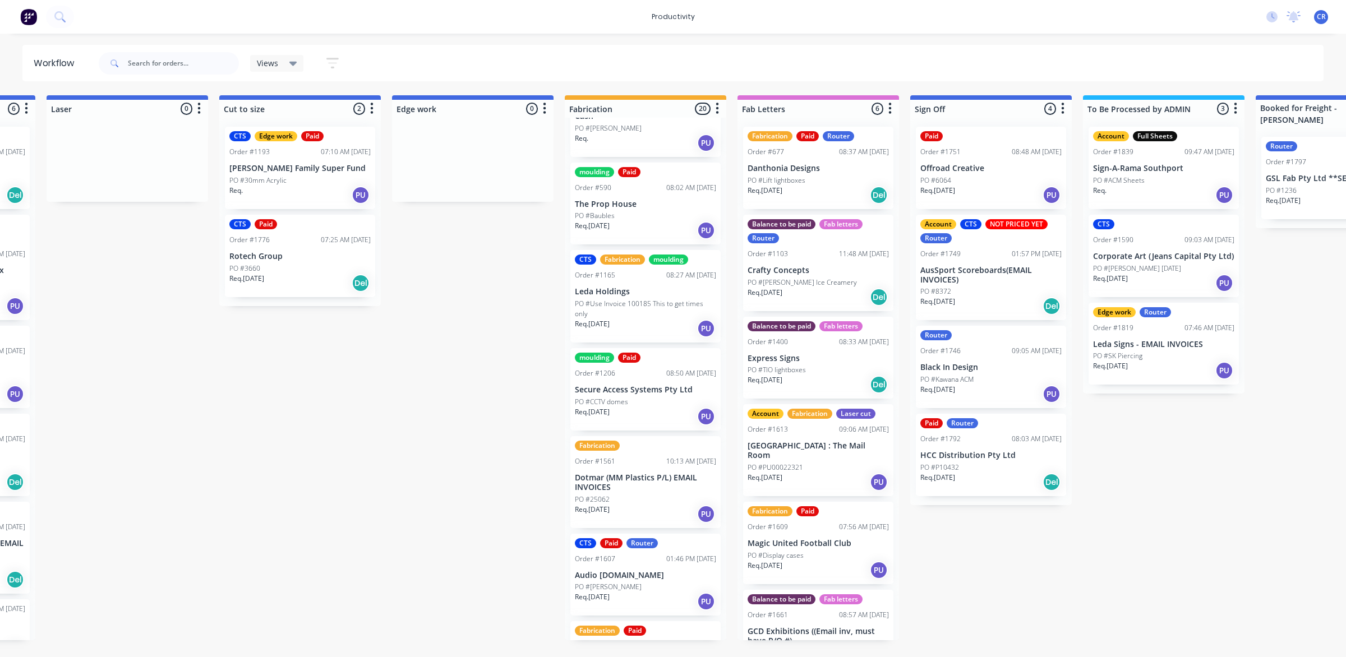
click at [630, 578] on p "Audio [DOMAIN_NAME]" at bounding box center [645, 576] width 141 height 10
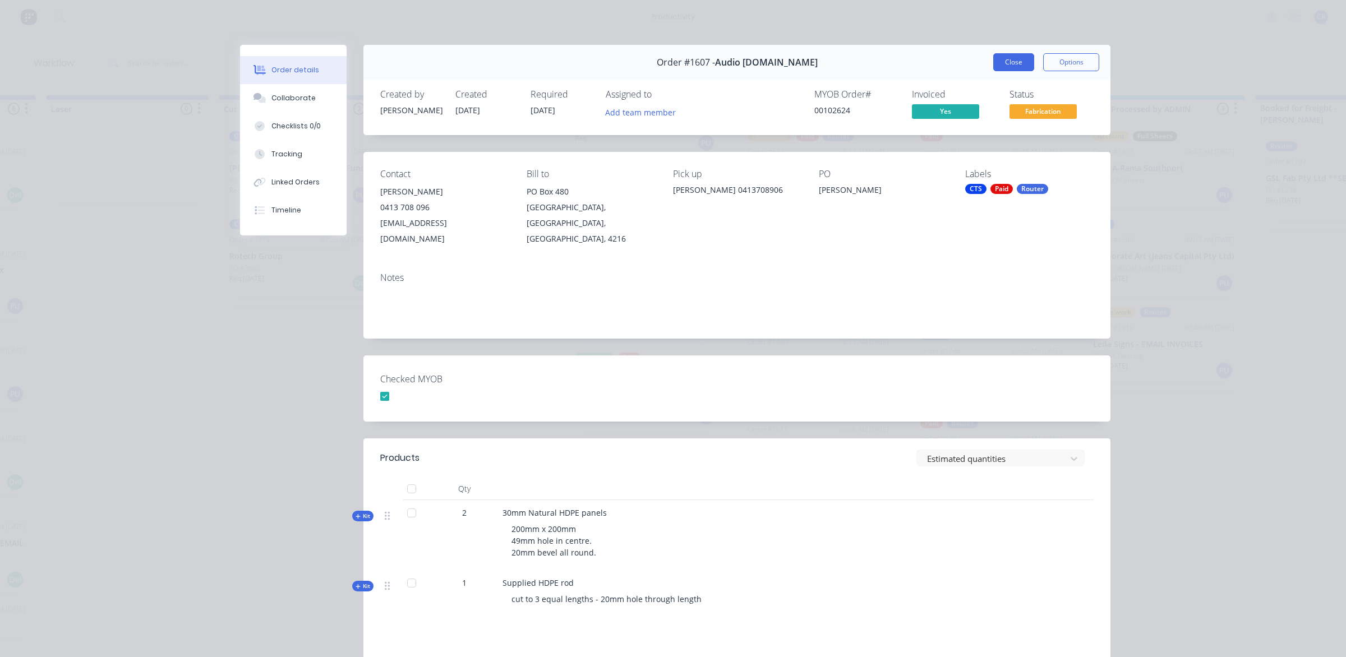
click at [1008, 63] on button "Close" at bounding box center [1013, 62] width 41 height 18
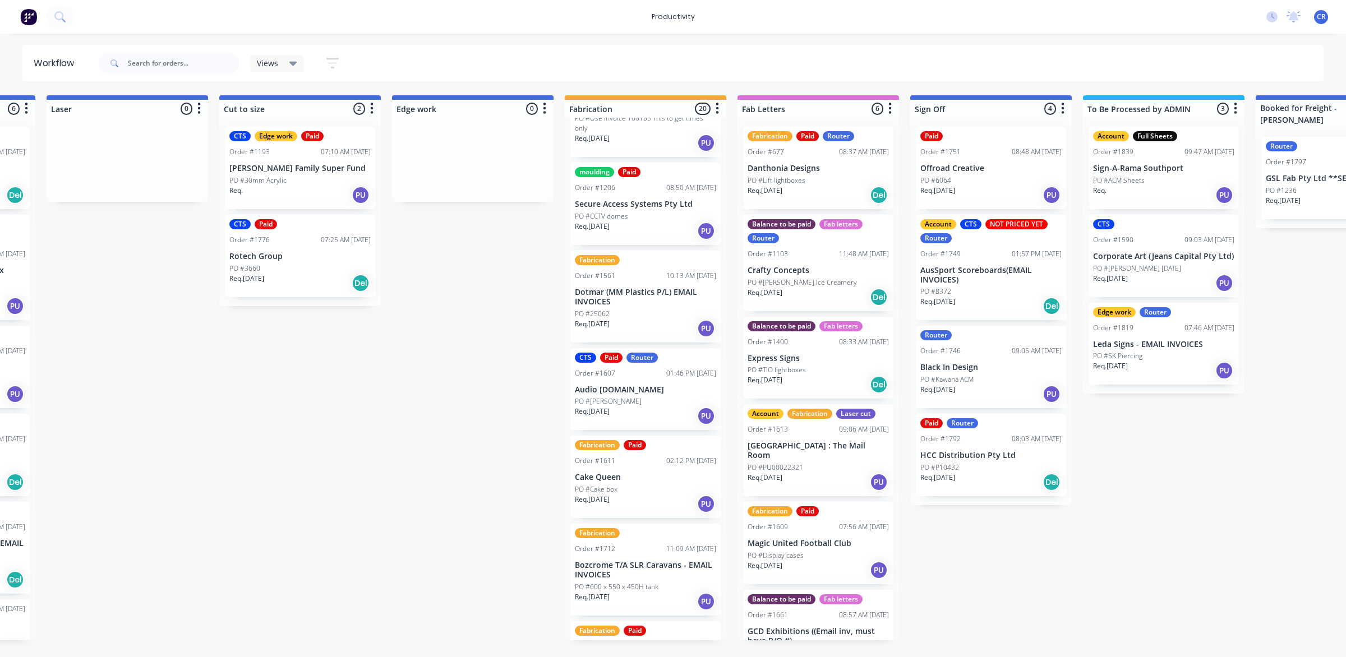
scroll to position [351, 0]
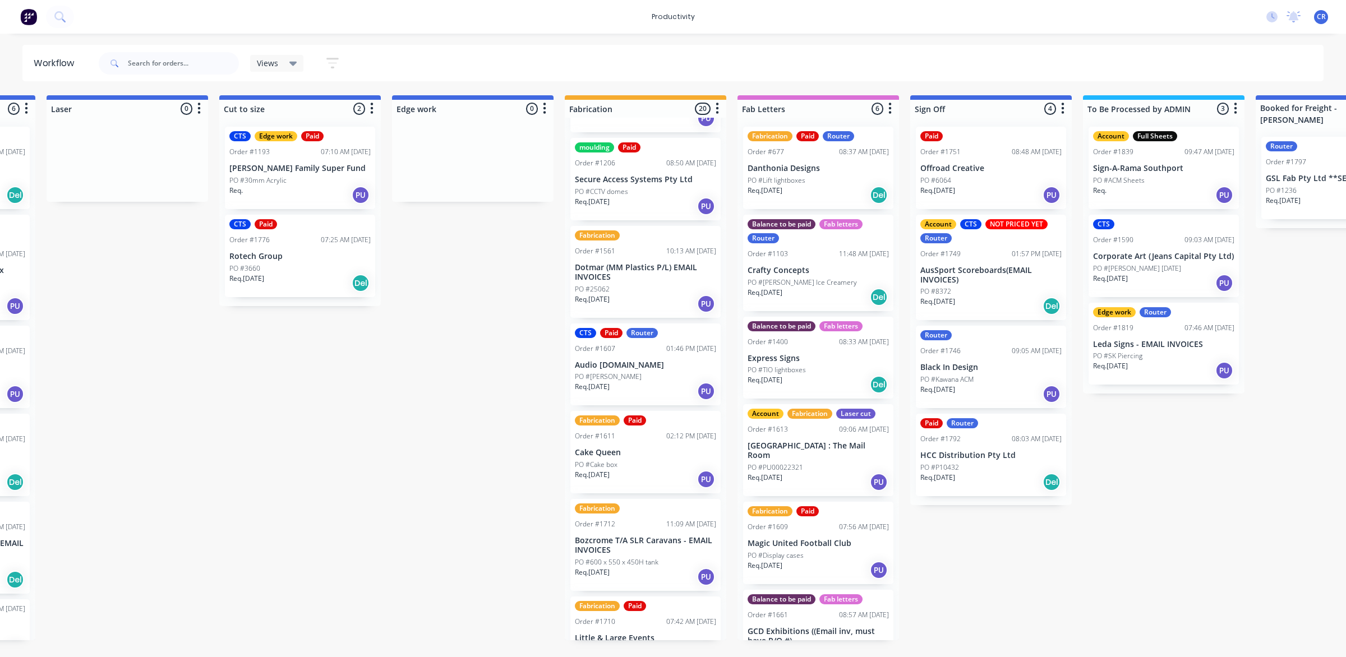
click at [654, 464] on div "PO #Cake box" at bounding box center [645, 465] width 141 height 10
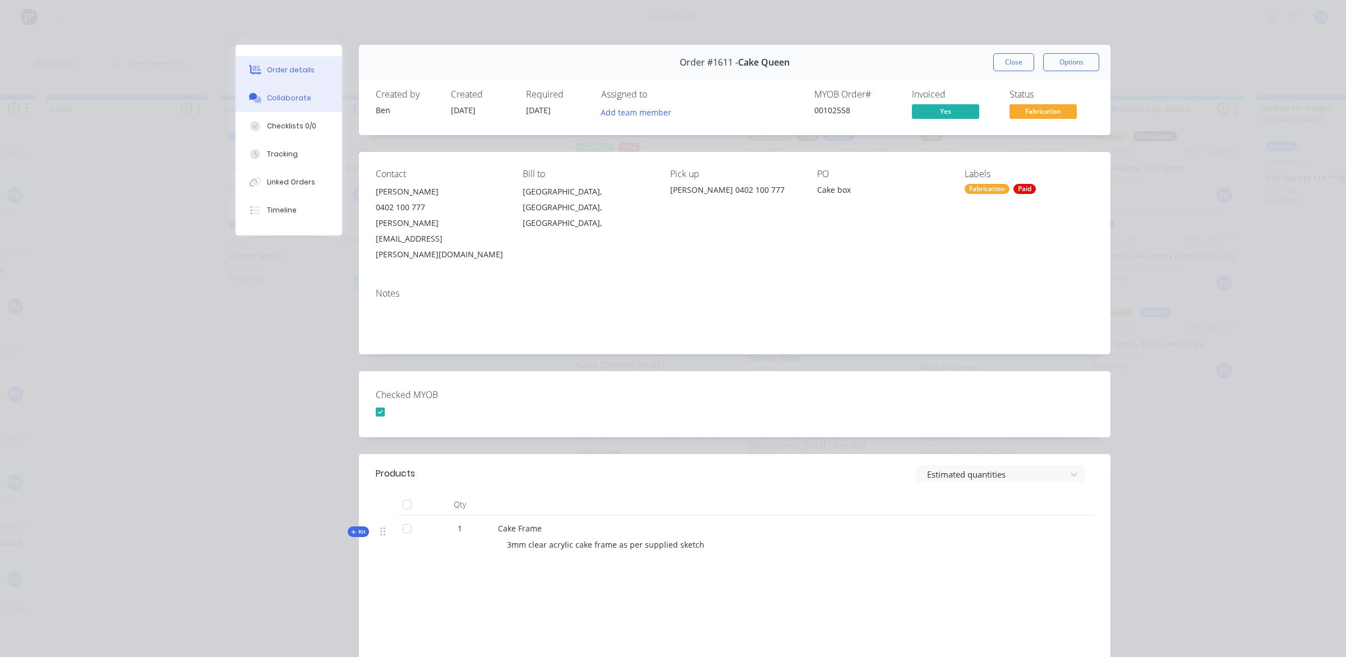
click at [301, 97] on div "Collaborate" at bounding box center [289, 98] width 44 height 10
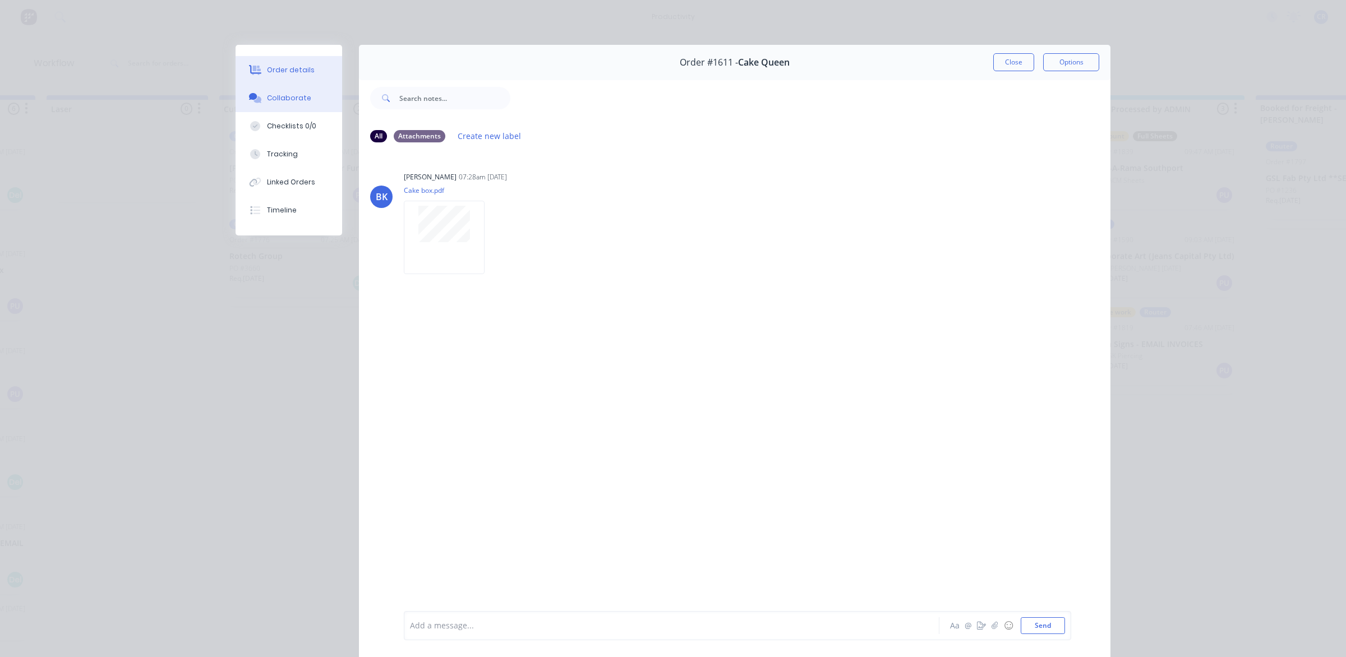
click at [310, 67] on button "Order details" at bounding box center [289, 70] width 107 height 28
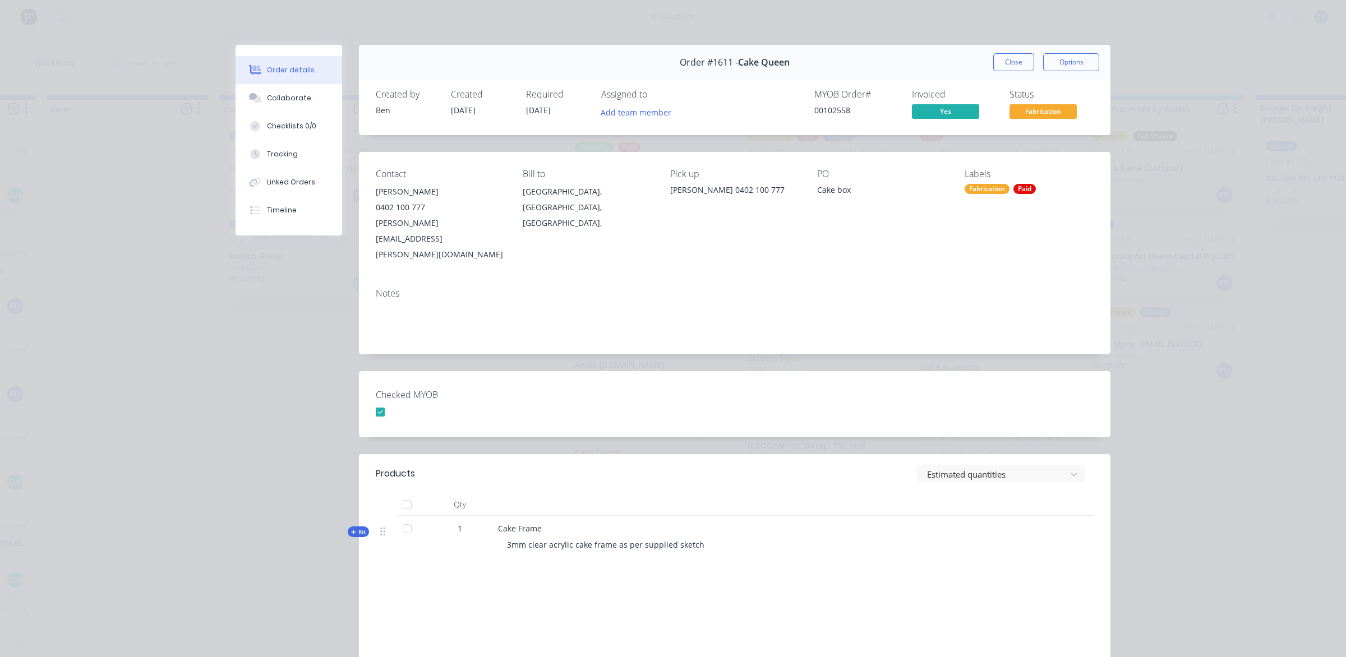
drag, startPoint x: 728, startPoint y: 84, endPoint x: 988, endPoint y: 374, distance: 389.3
click at [731, 73] on div "Order #1611 - Cake Queen Close Options Created by Ben Created [DATE] Required […" at bounding box center [673, 403] width 875 height 717
click at [733, 71] on div "Order #1611 - Cake Queen" at bounding box center [735, 62] width 110 height 33
click at [691, 54] on div "Order #1611 - Cake Queen" at bounding box center [735, 62] width 110 height 33
click at [1005, 65] on button "Close" at bounding box center [1013, 62] width 41 height 18
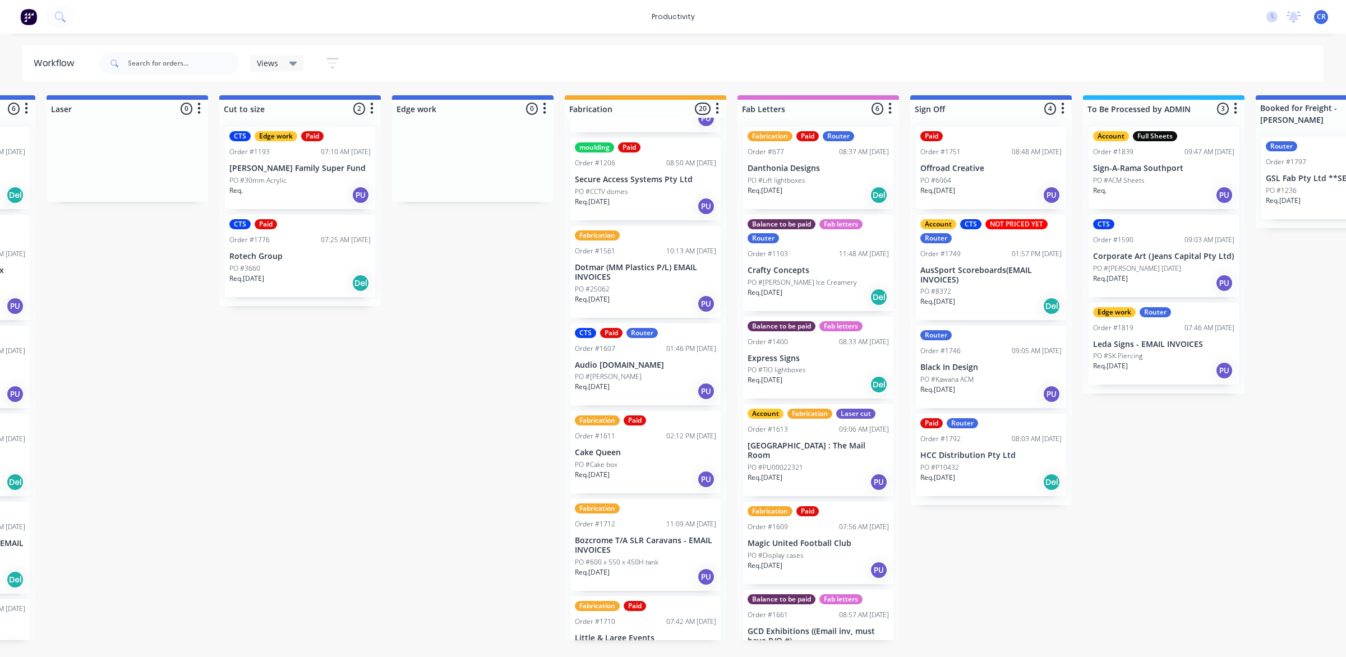
click at [462, 320] on div "Submitted 0 Sort By Created date Required date Order number Customer name Most …" at bounding box center [492, 367] width 2684 height 545
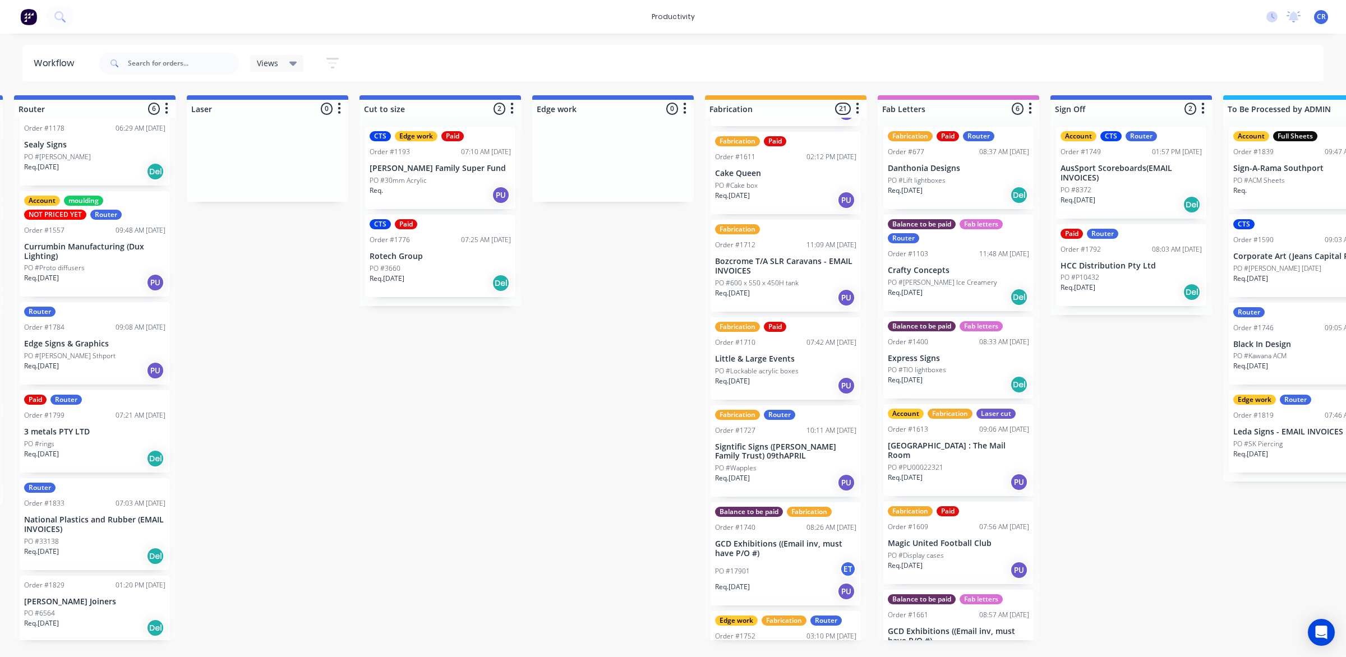
scroll to position [631, 0]
click at [783, 366] on p "PO #Lockable acrylic boxes" at bounding box center [757, 370] width 84 height 10
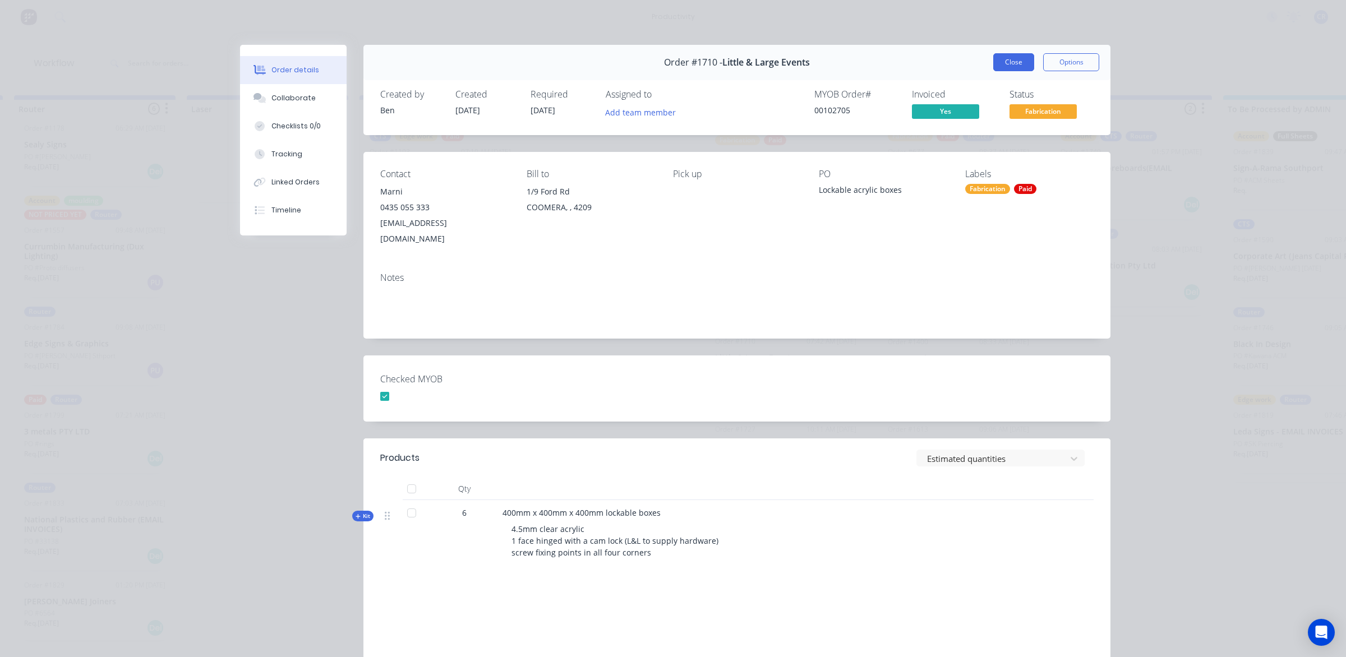
click at [1010, 60] on button "Close" at bounding box center [1013, 62] width 41 height 18
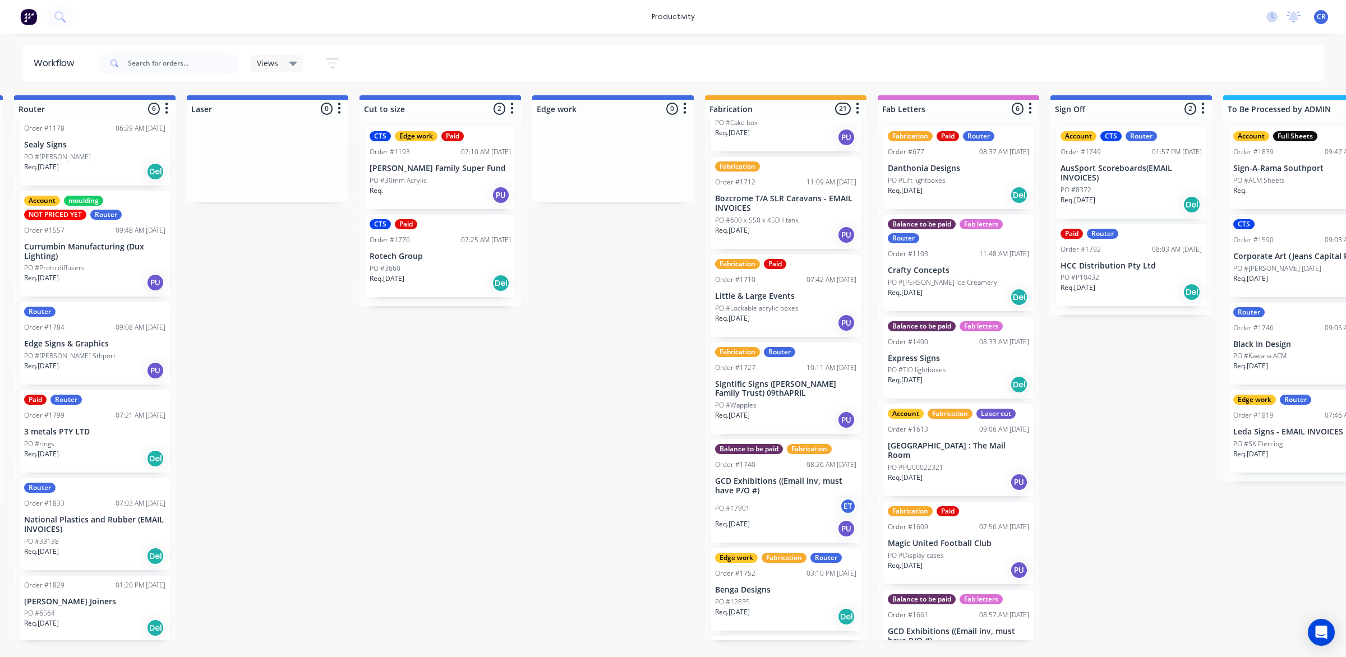
scroll to position [701, 0]
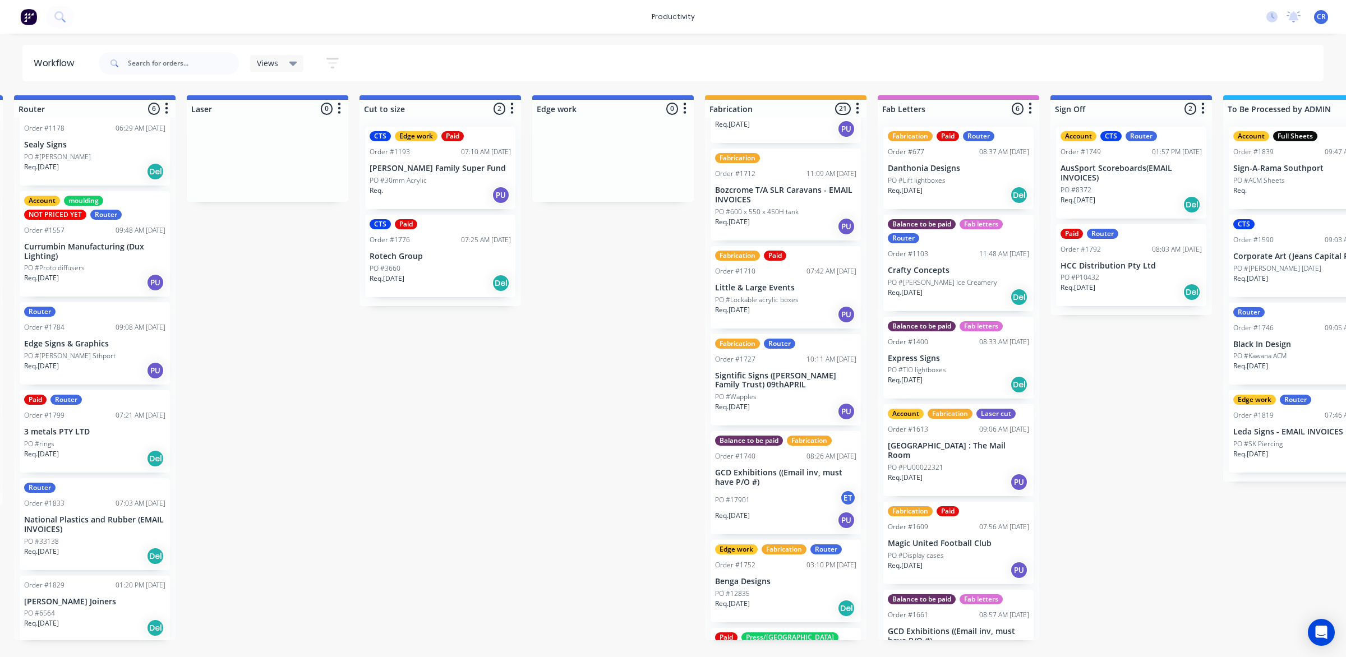
click at [783, 481] on p "GCD Exhibitions ((Email inv, must have P/O #)" at bounding box center [785, 477] width 141 height 19
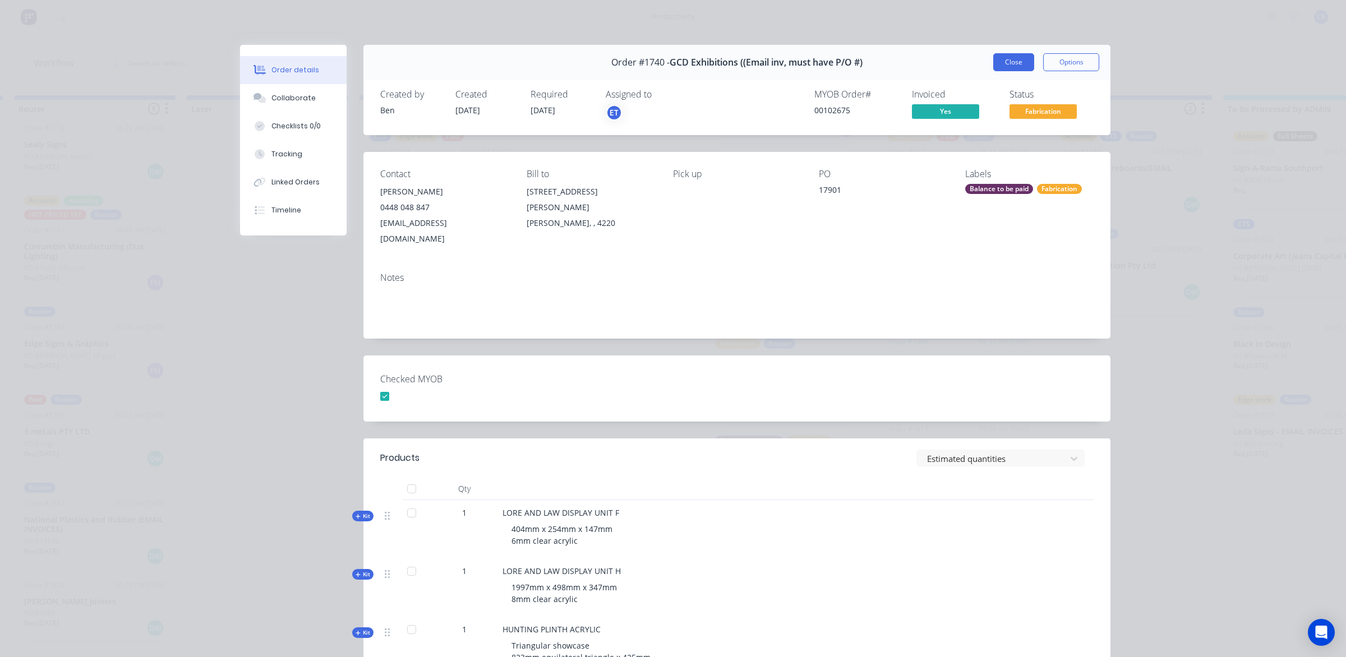
click at [1024, 62] on button "Close" at bounding box center [1013, 62] width 41 height 18
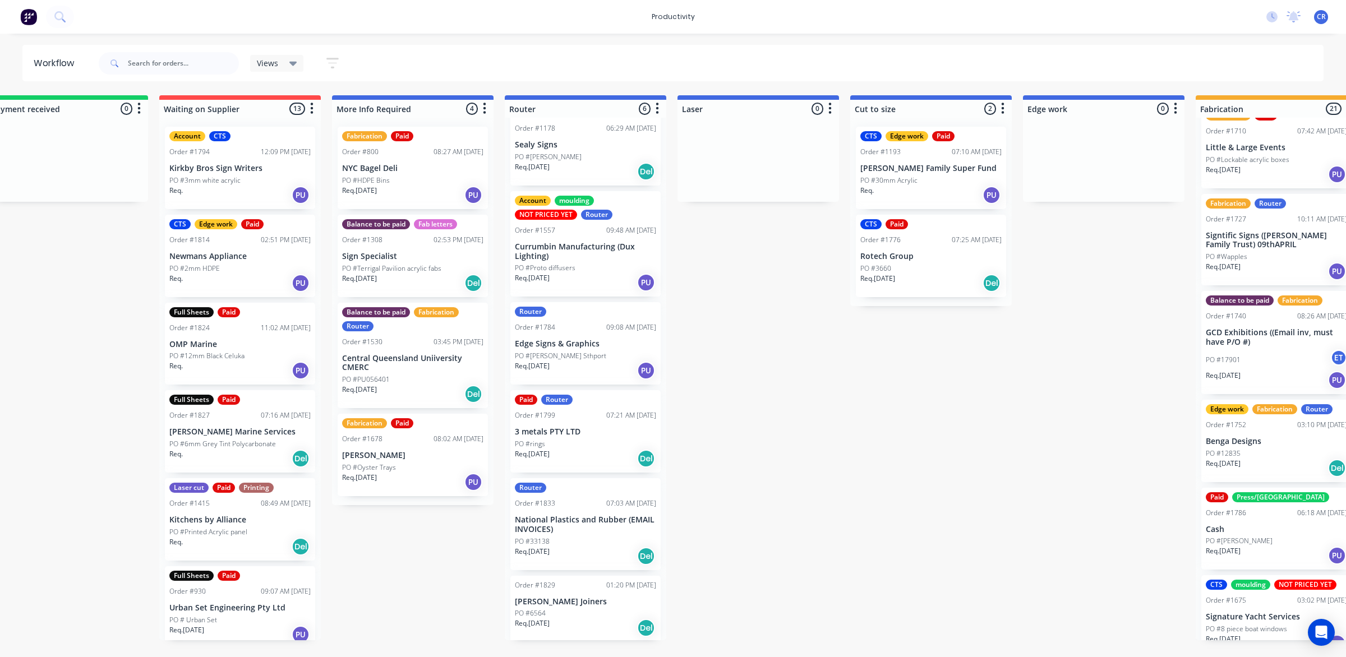
scroll to position [0, 0]
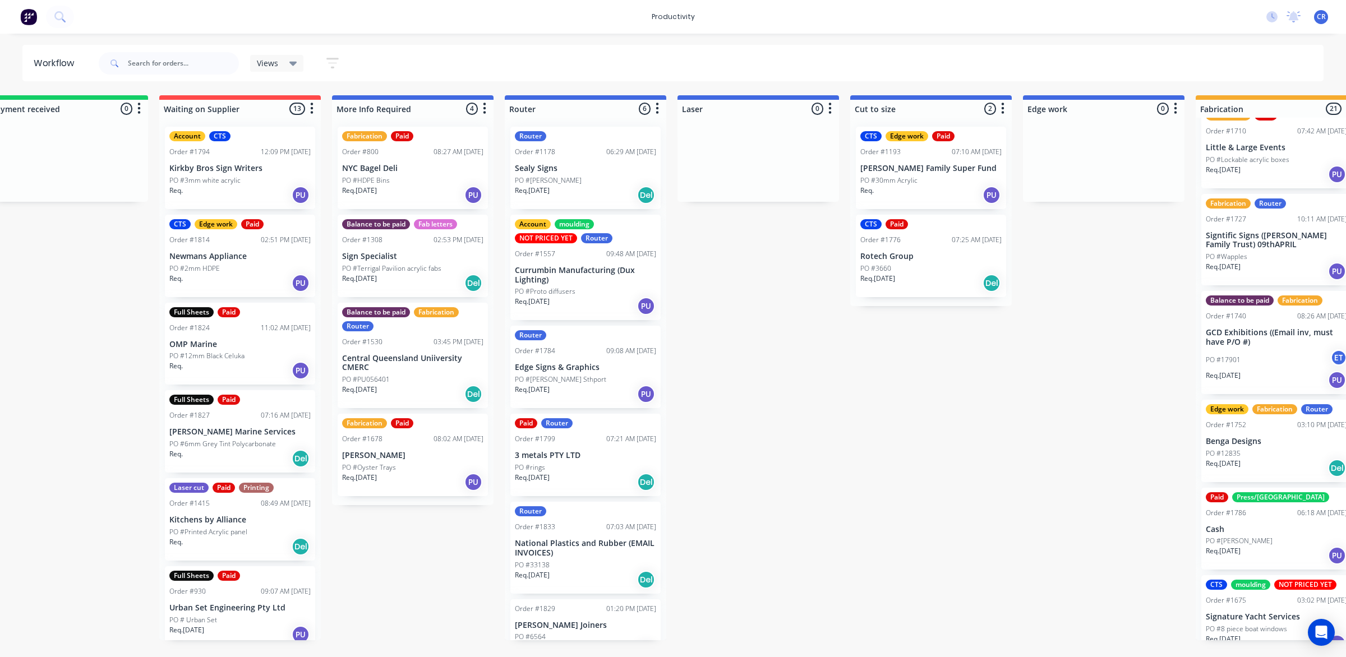
click at [585, 448] on div "Paid Router Order #1799 07:21 AM 10/10/25 3 metals PTY LTD PO #rings Req. 07/10…" at bounding box center [585, 455] width 150 height 82
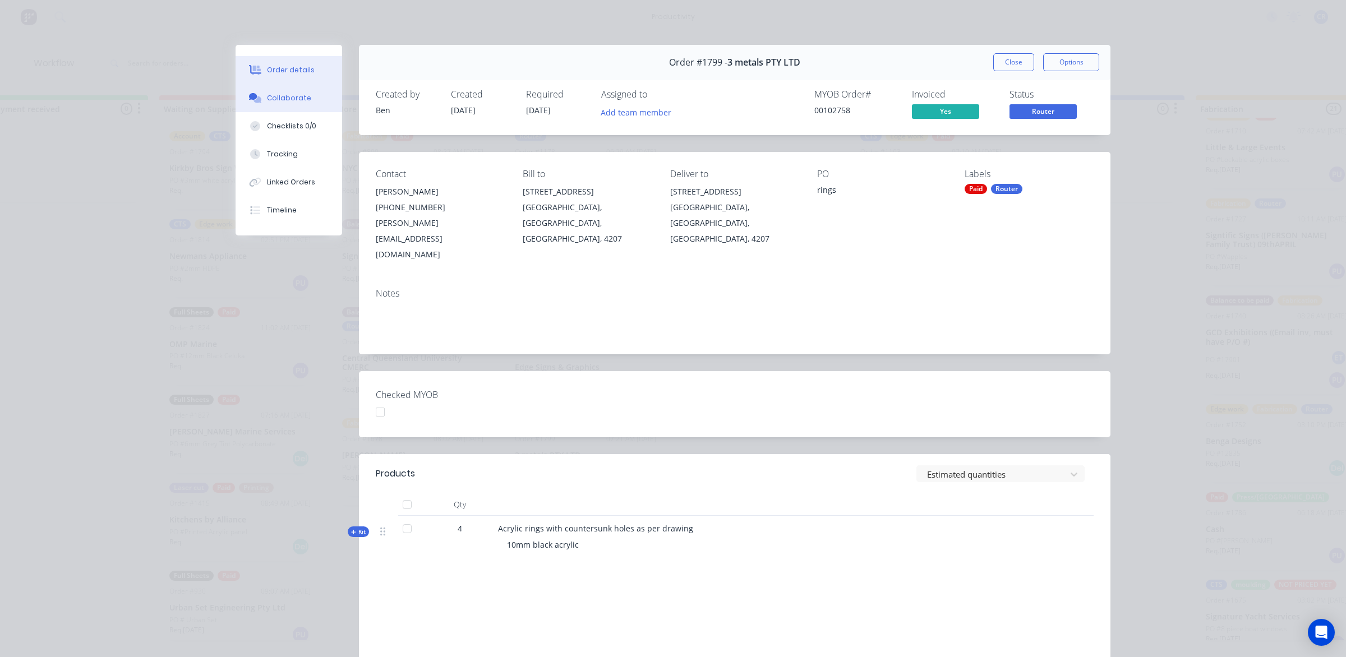
click at [292, 94] on div "Collaborate" at bounding box center [289, 98] width 44 height 10
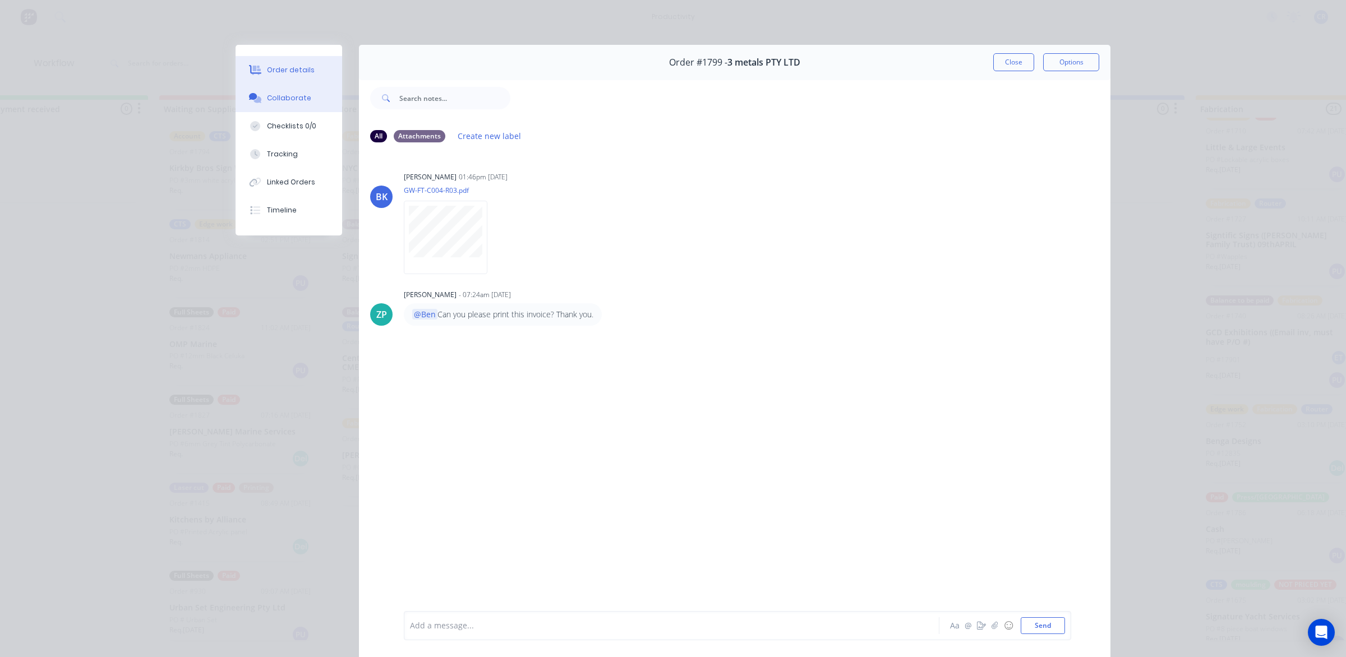
click at [289, 69] on div "Order details" at bounding box center [291, 70] width 48 height 10
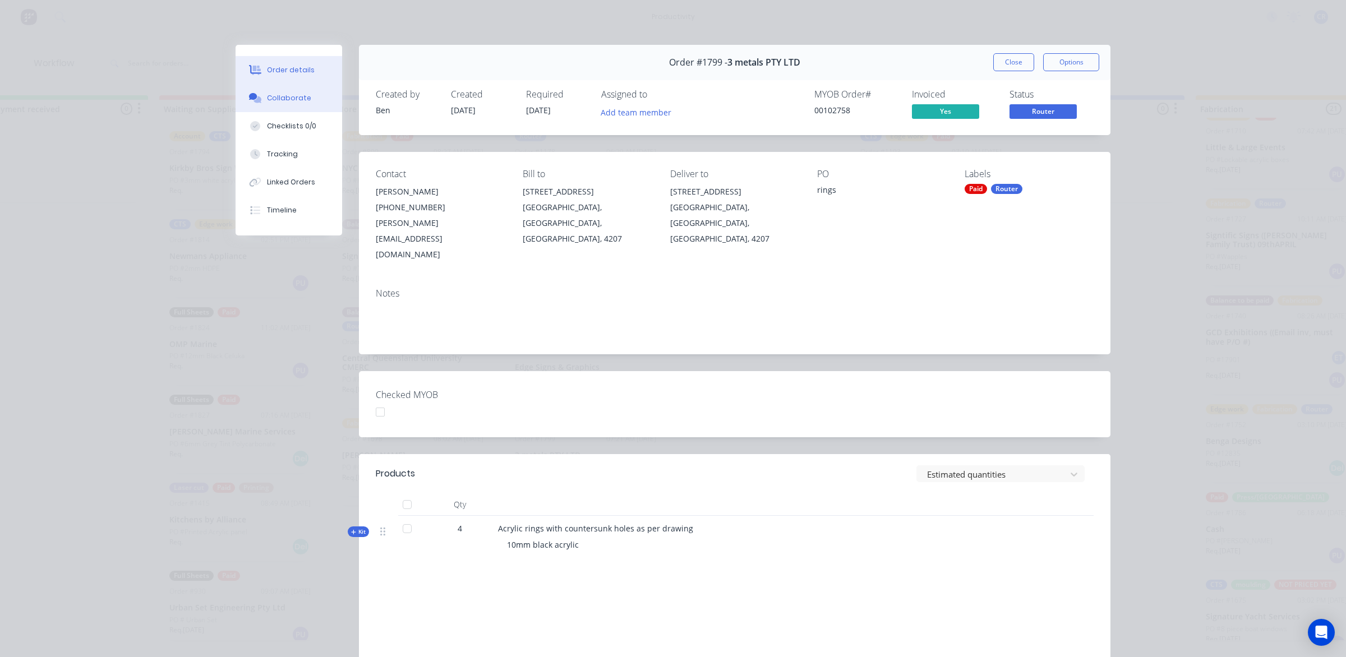
click at [298, 86] on button "Collaborate" at bounding box center [289, 98] width 107 height 28
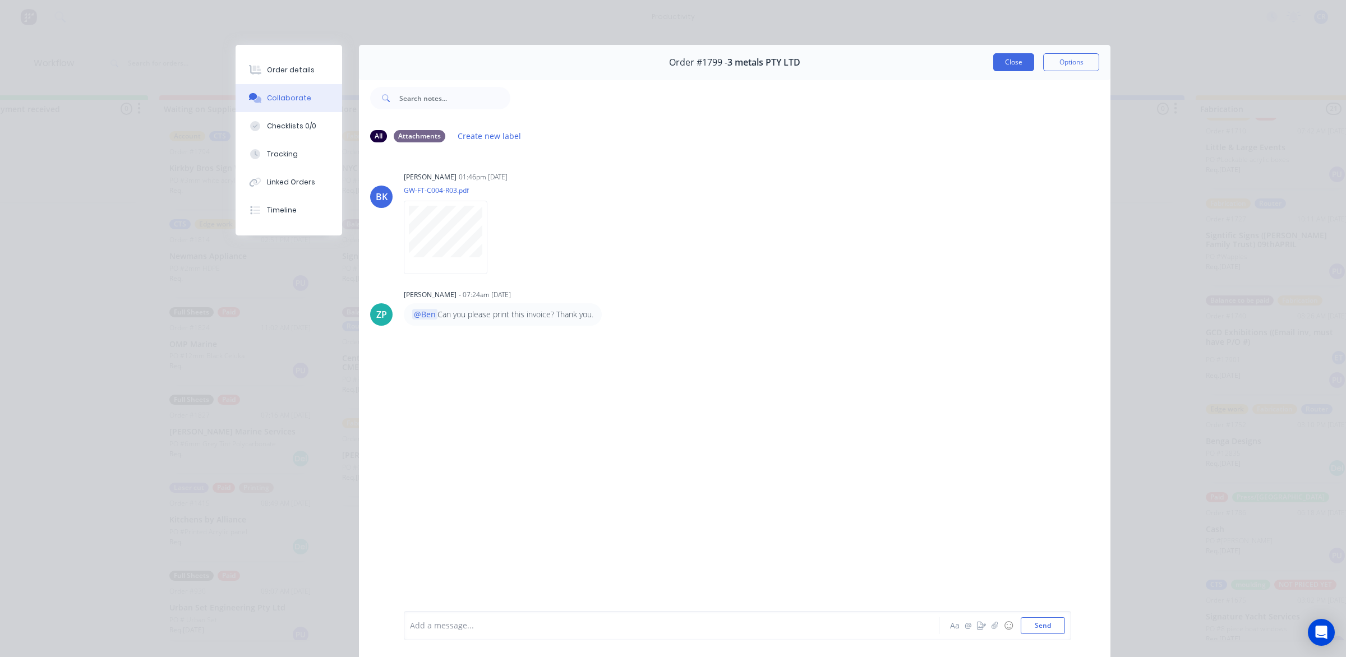
click at [999, 67] on button "Close" at bounding box center [1013, 62] width 41 height 18
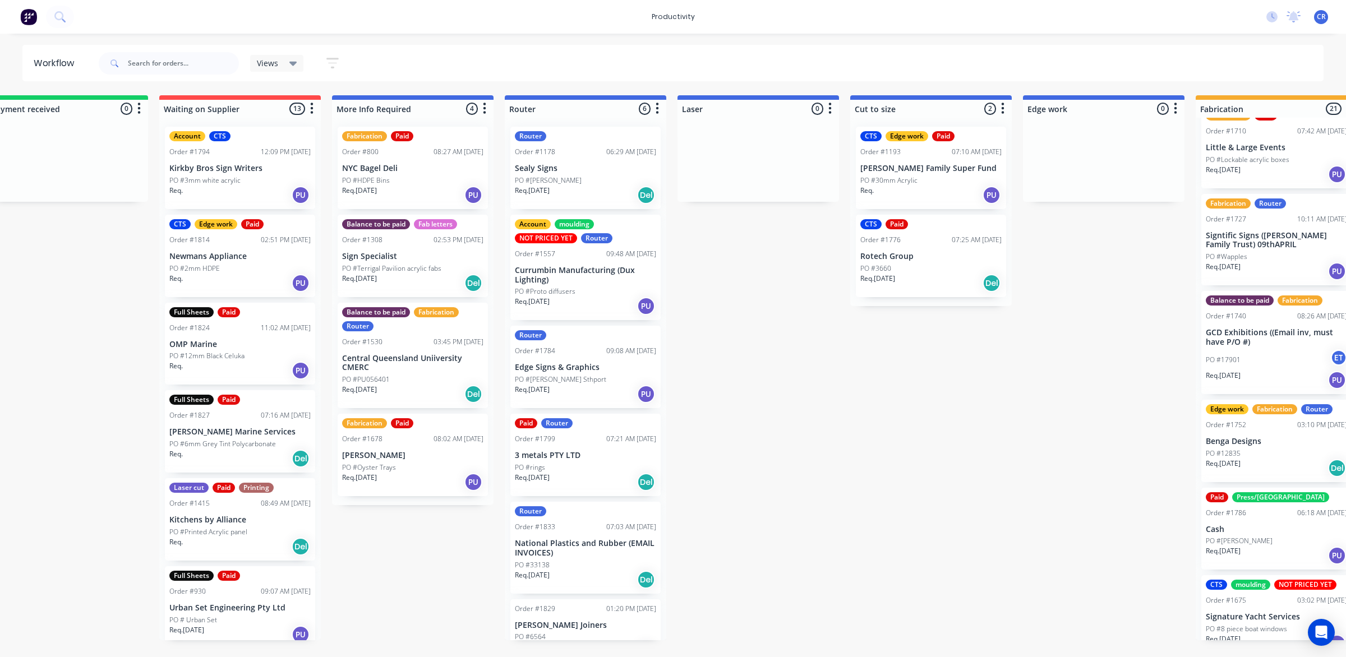
click at [608, 192] on div "Req. 18/08/25 Del" at bounding box center [585, 195] width 141 height 19
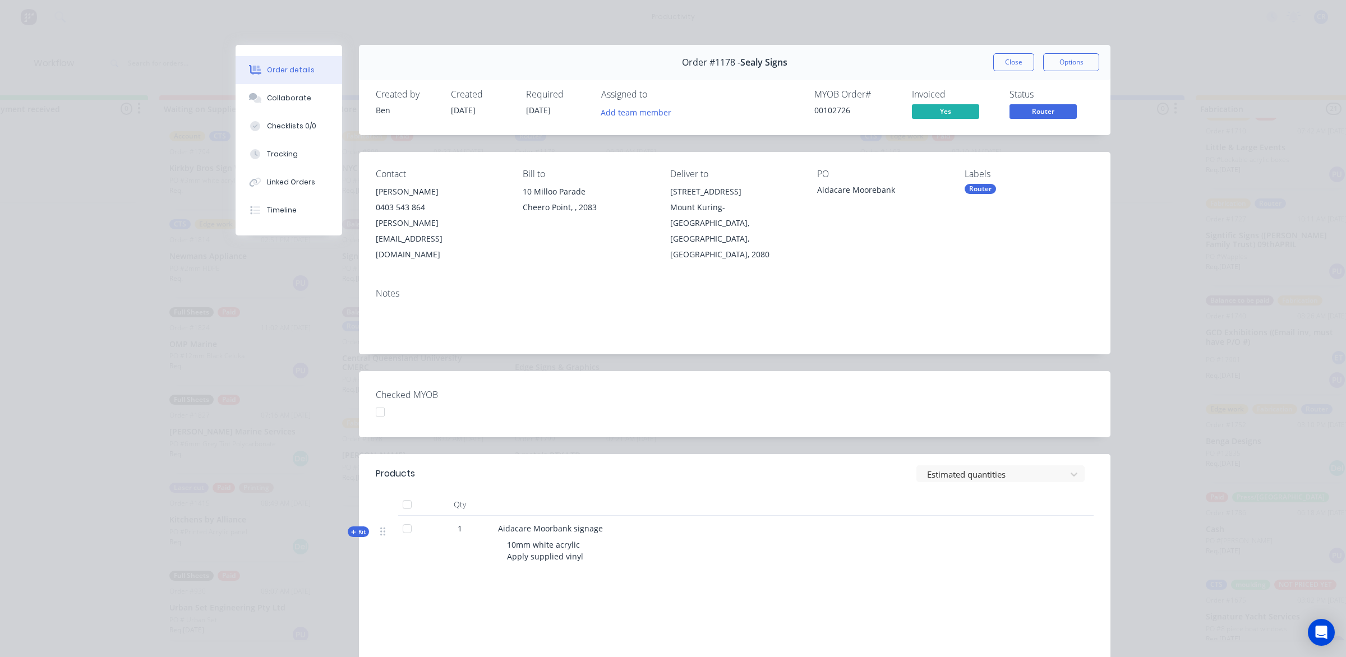
click at [1001, 66] on button "Close" at bounding box center [1013, 62] width 41 height 18
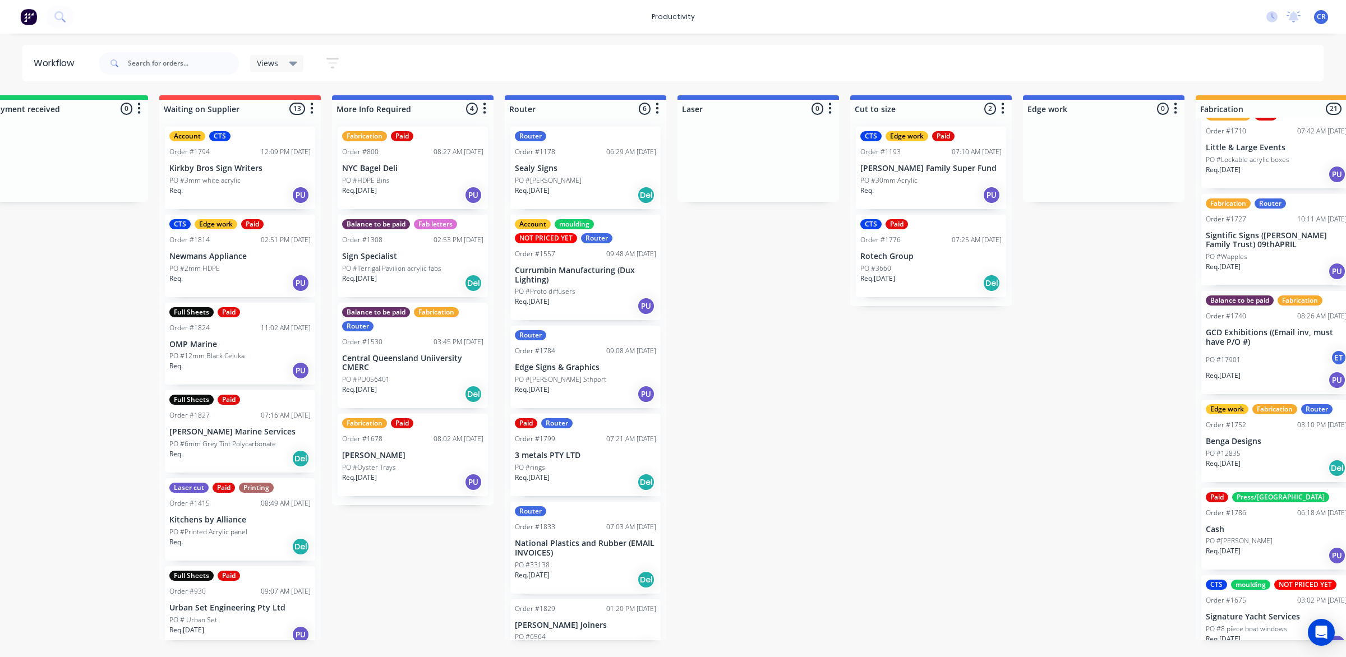
click at [571, 447] on div "Paid Router Order #1799 07:21 AM 10/10/25 3 metals PTY LTD PO #rings Req. 07/10…" at bounding box center [585, 455] width 150 height 82
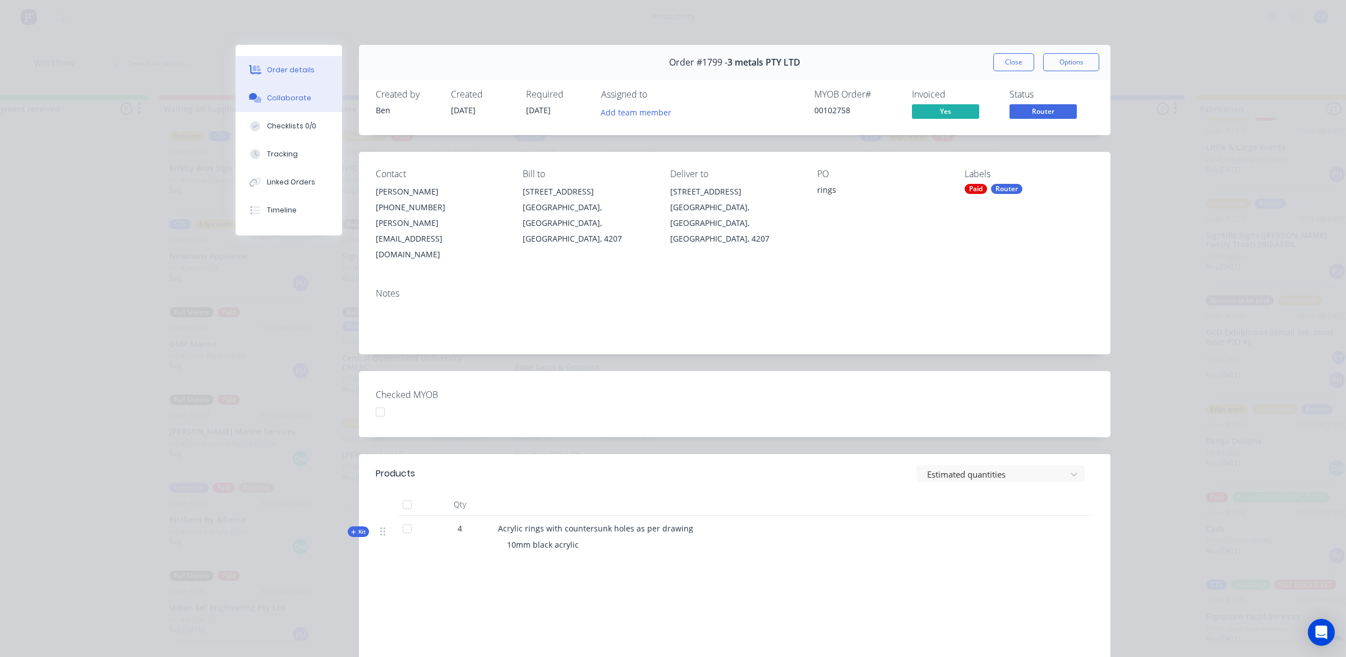
click at [306, 97] on button "Collaborate" at bounding box center [289, 98] width 107 height 28
